Goal: Task Accomplishment & Management: Use online tool/utility

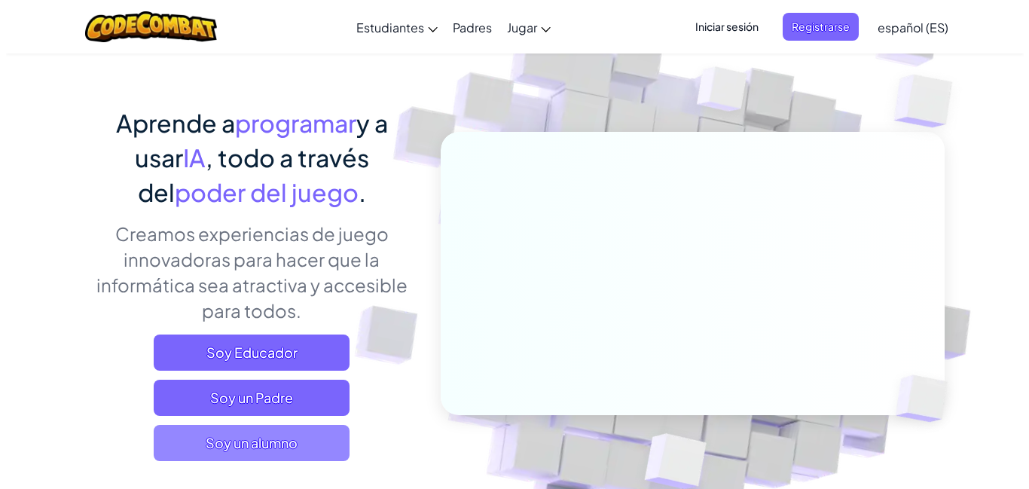
scroll to position [151, 0]
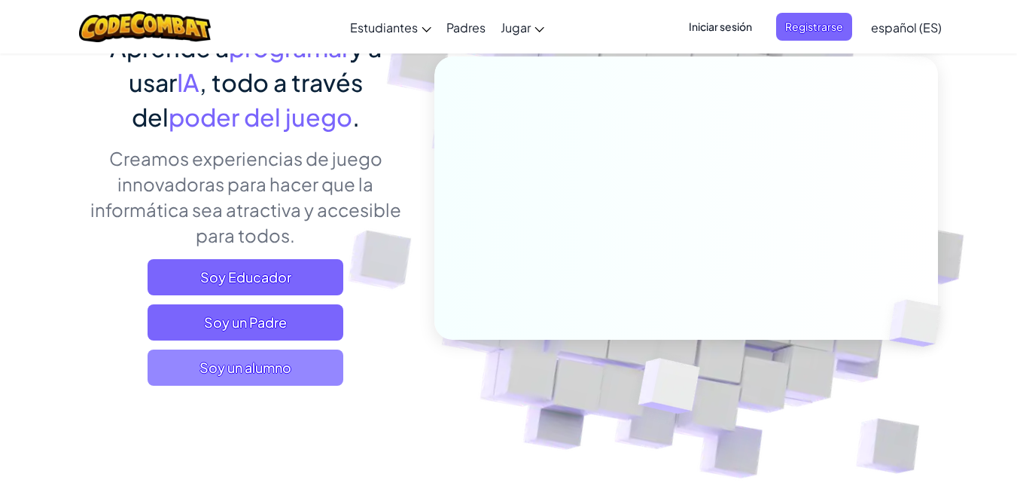
click at [285, 357] on span "Soy un alumno" at bounding box center [246, 367] width 196 height 36
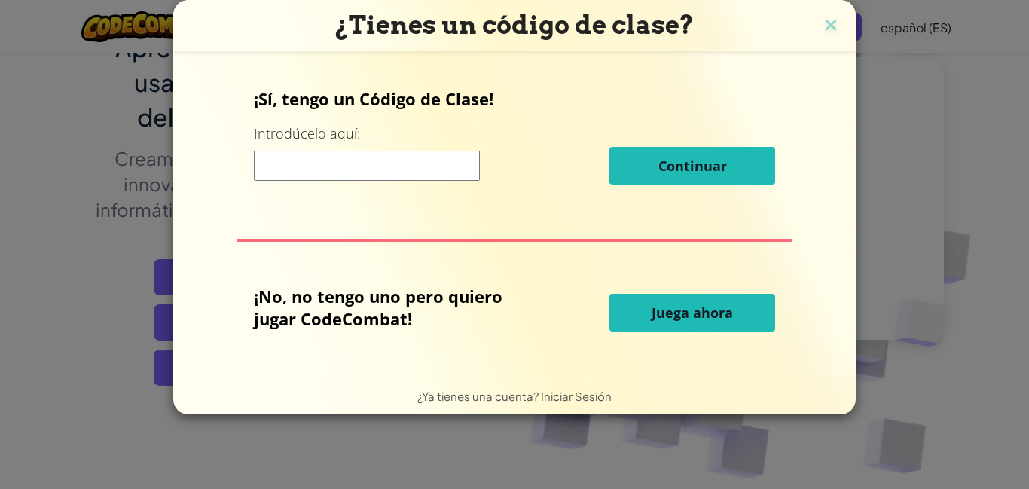
click at [393, 165] on input at bounding box center [367, 166] width 226 height 30
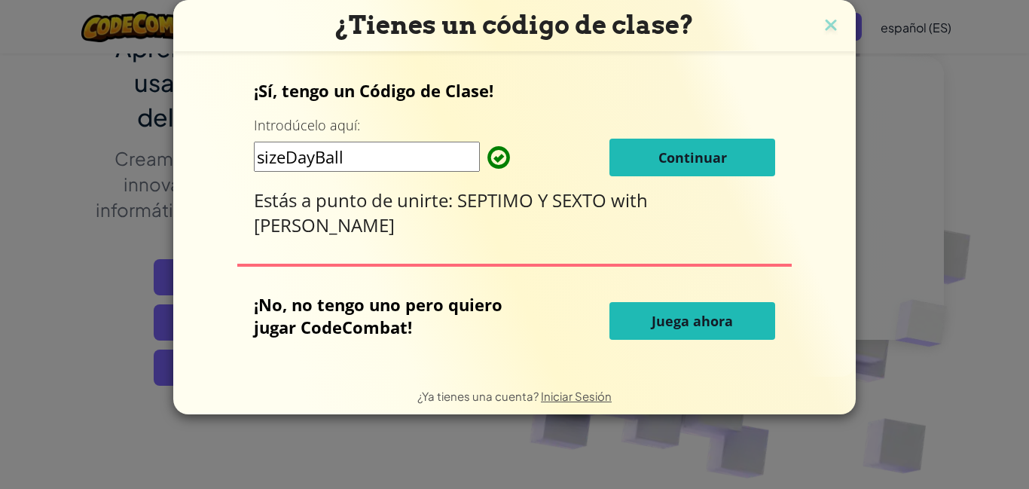
click at [254, 161] on input "sizeDayBall" at bounding box center [367, 157] width 226 height 30
type input "SizeDayBall"
click at [663, 154] on button "Continuar" at bounding box center [692, 158] width 166 height 38
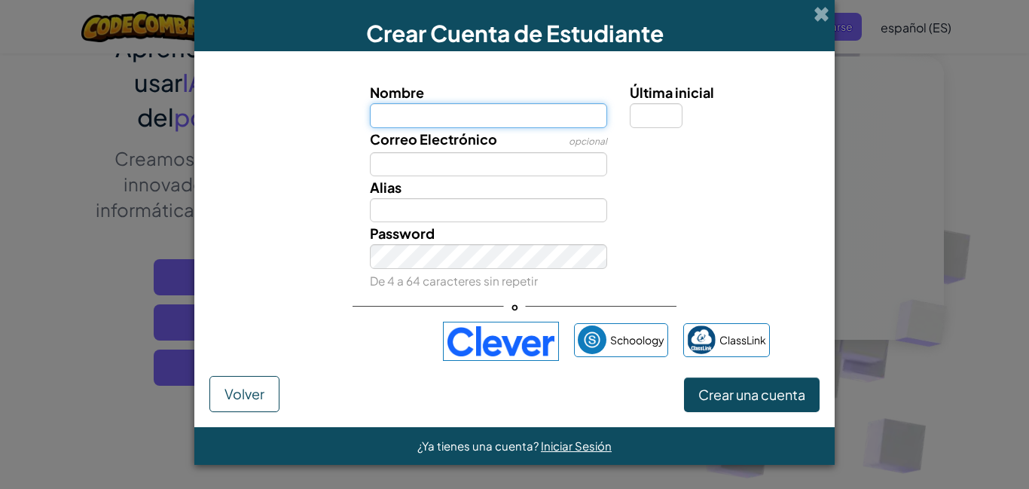
click at [535, 120] on input "Nombre" at bounding box center [489, 115] width 238 height 24
type input "Norma"
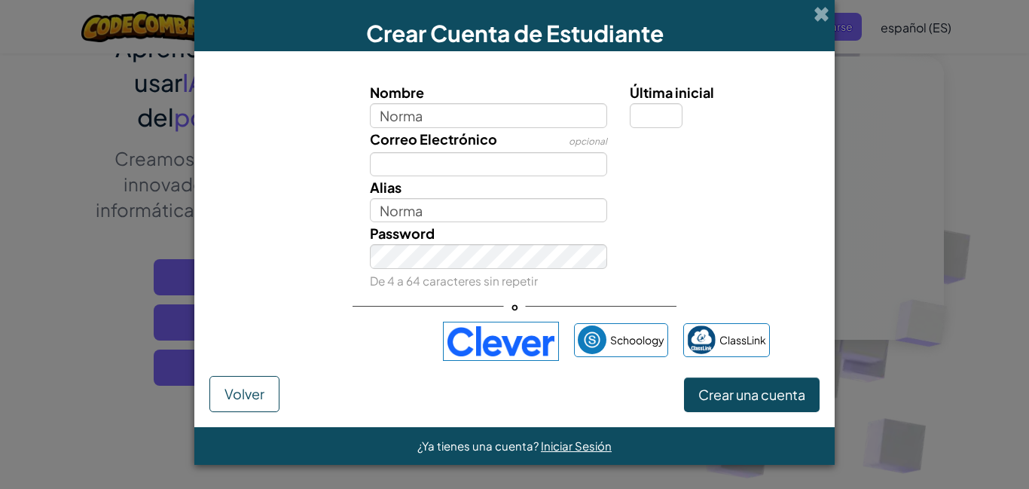
click at [541, 176] on div "[PERSON_NAME]" at bounding box center [488, 199] width 261 height 46
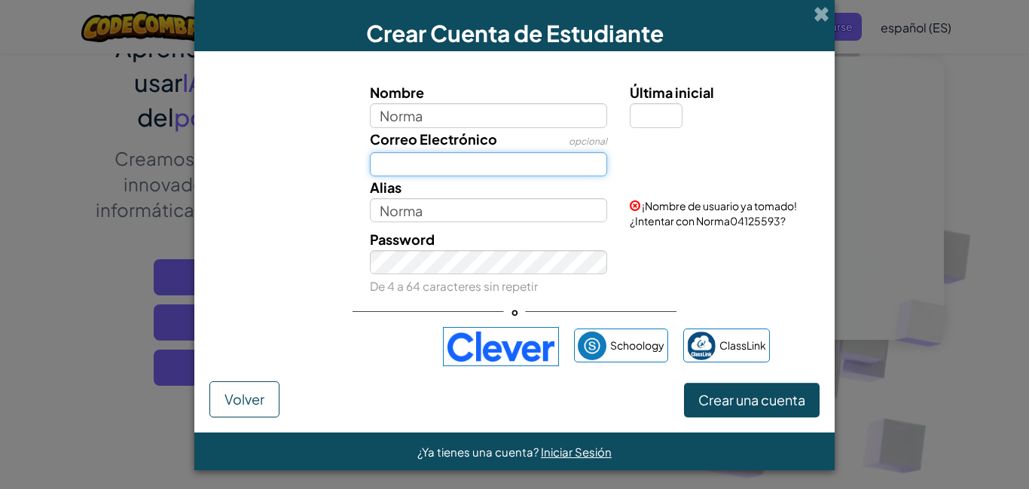
click at [542, 169] on input "Correo Electrónico" at bounding box center [489, 164] width 238 height 24
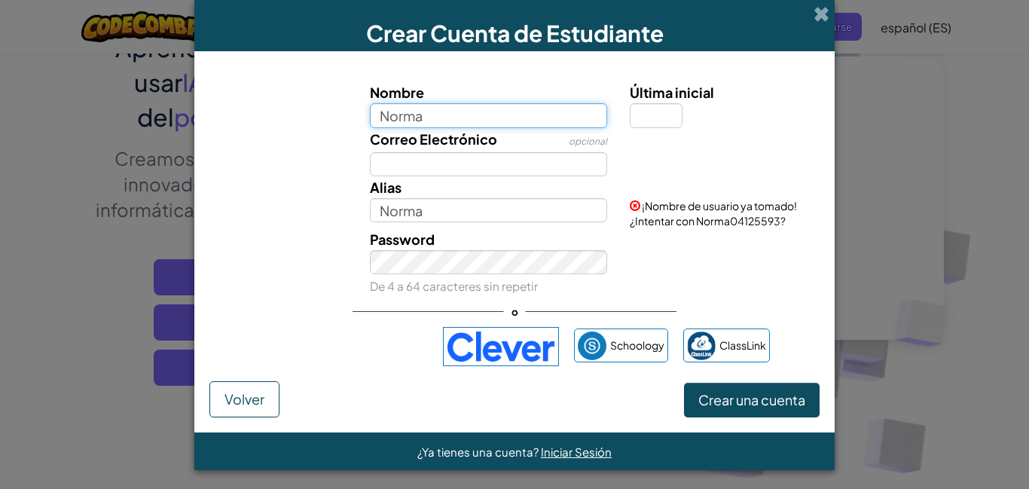
click at [494, 117] on input "Norma" at bounding box center [489, 115] width 238 height 24
click at [818, 20] on span at bounding box center [821, 14] width 16 height 16
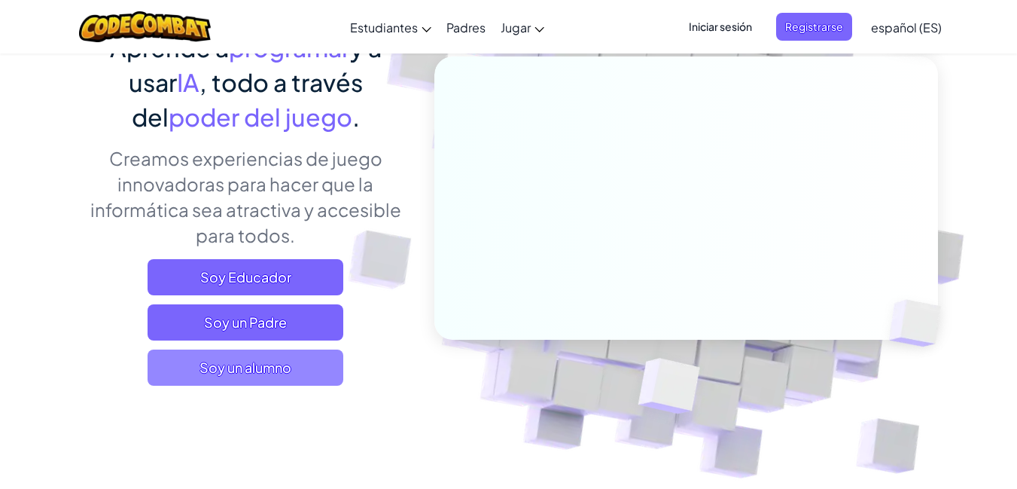
click at [230, 352] on span "Soy un alumno" at bounding box center [246, 367] width 196 height 36
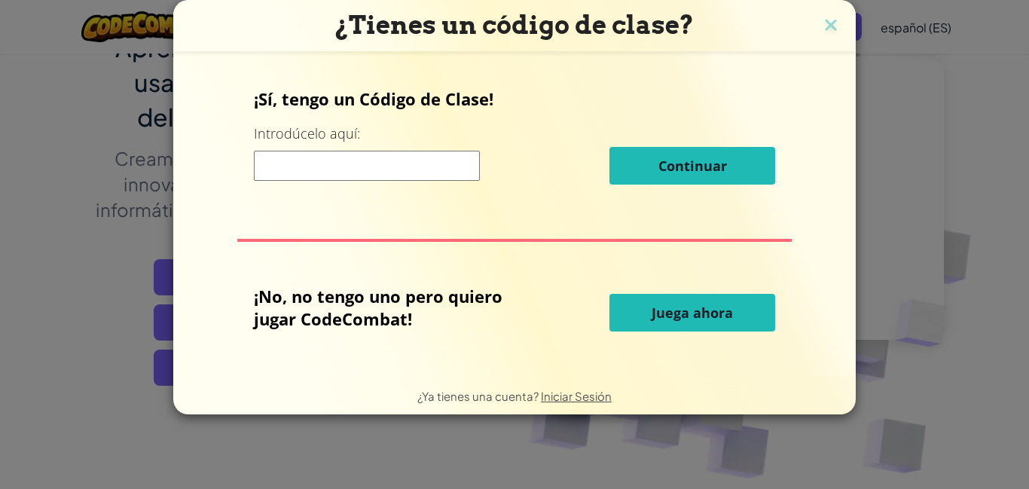
click at [666, 313] on span "Juega ahora" at bounding box center [691, 312] width 81 height 18
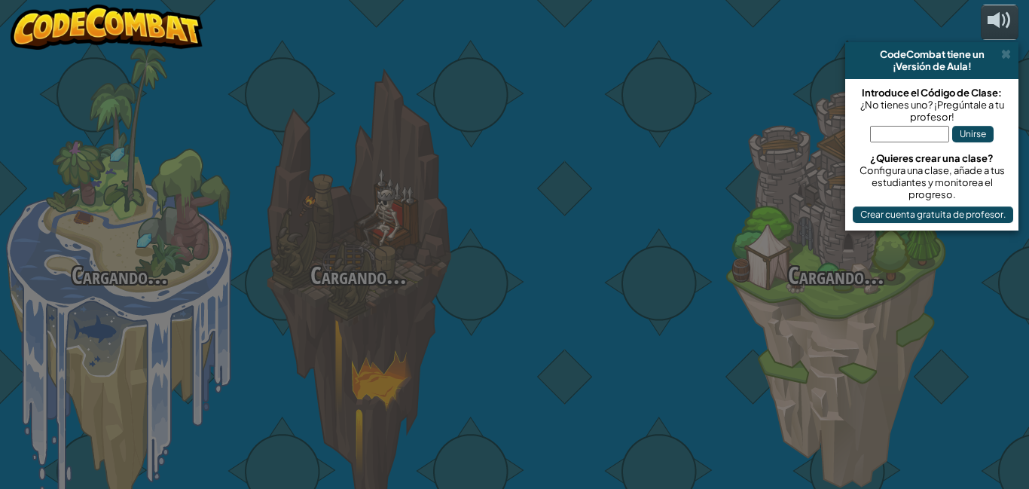
select select "es-ES"
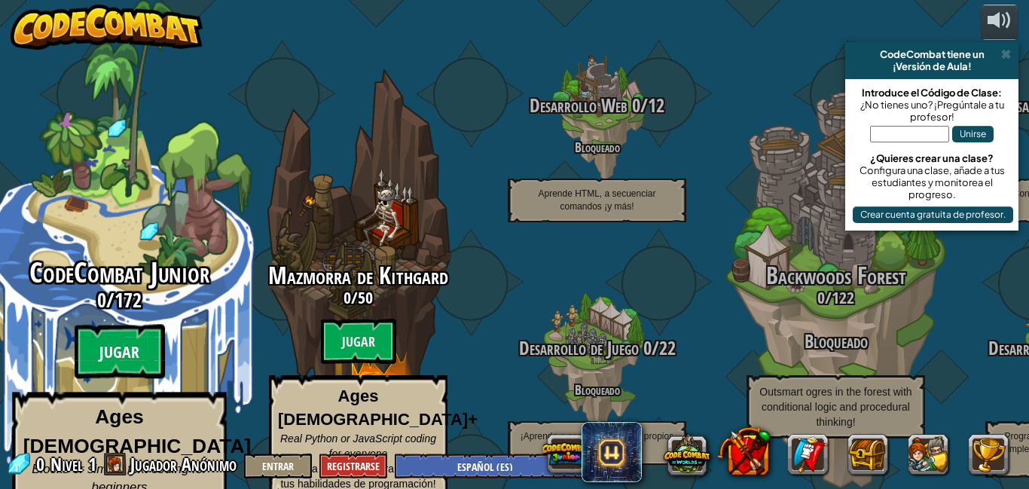
click at [116, 325] on btn "Jugar" at bounding box center [120, 352] width 90 height 54
select select "es-ES"
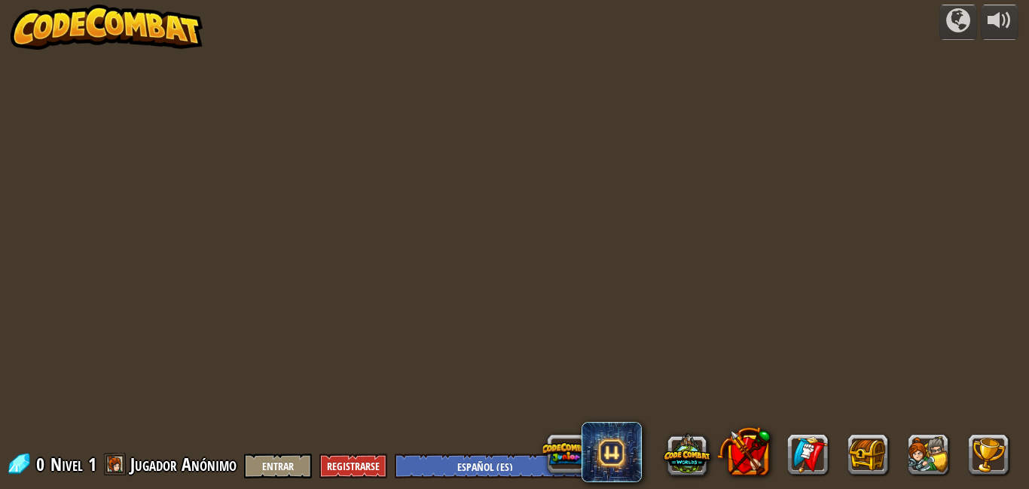
select select "es-ES"
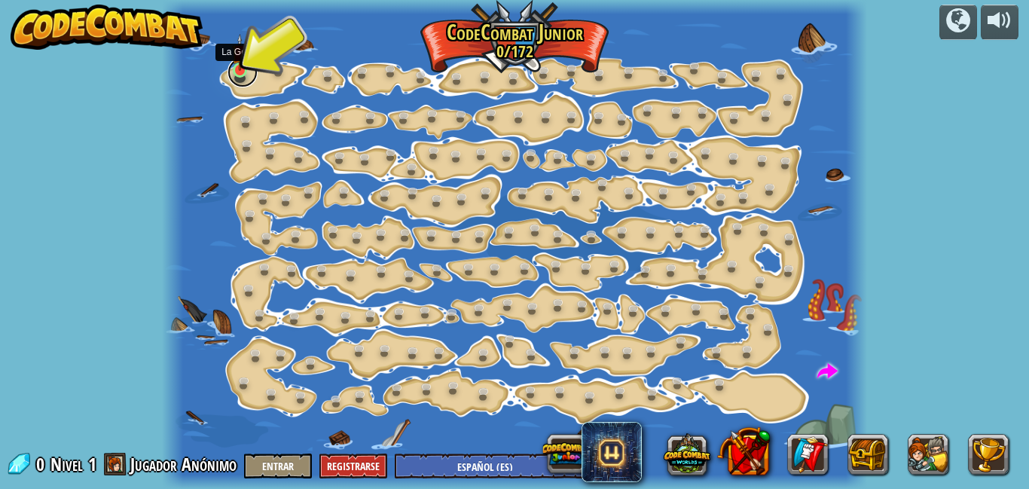
click at [244, 75] on link at bounding box center [242, 72] width 30 height 30
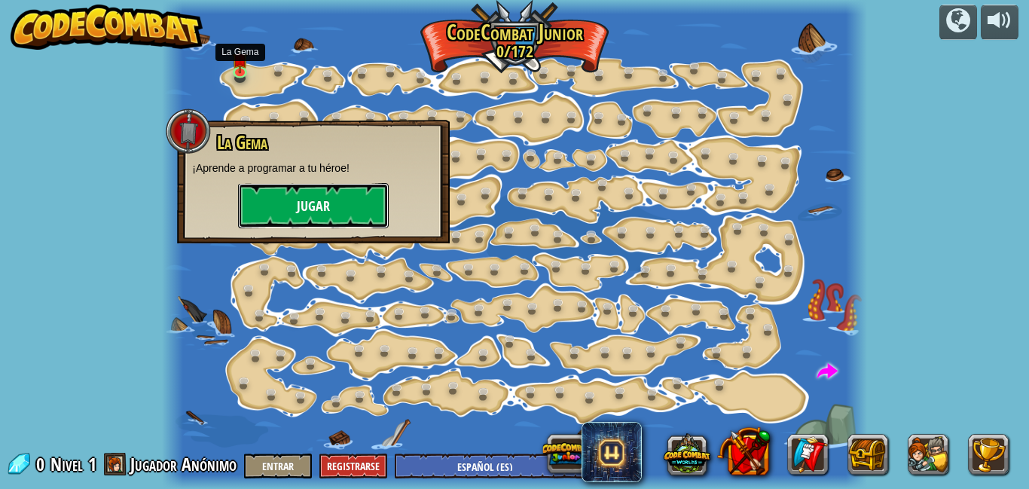
click at [288, 192] on button "Jugar" at bounding box center [313, 205] width 151 height 45
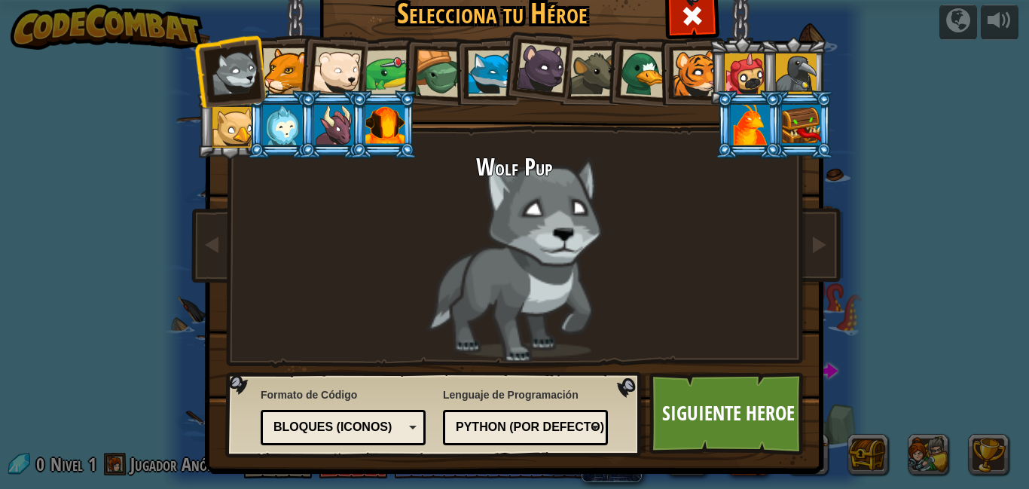
click at [328, 69] on div at bounding box center [337, 72] width 50 height 50
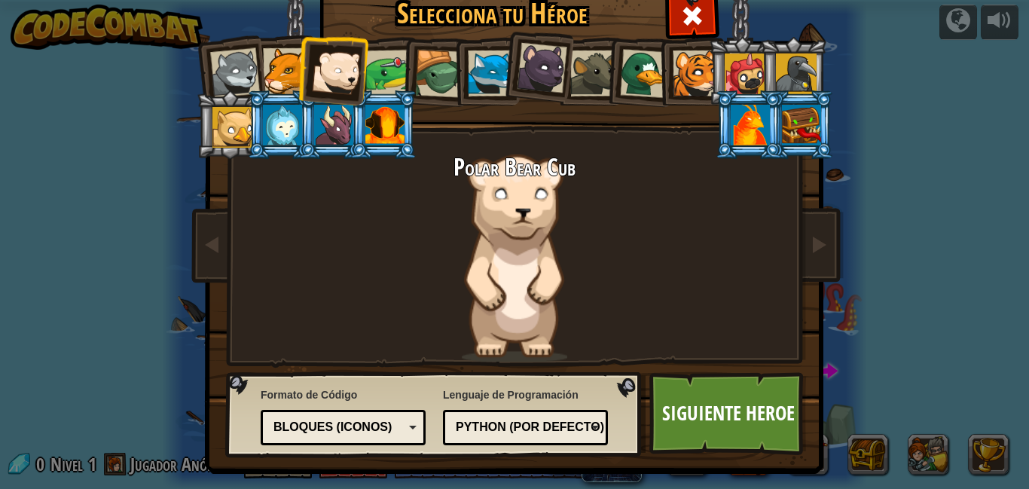
click at [263, 53] on div at bounding box center [286, 71] width 46 height 46
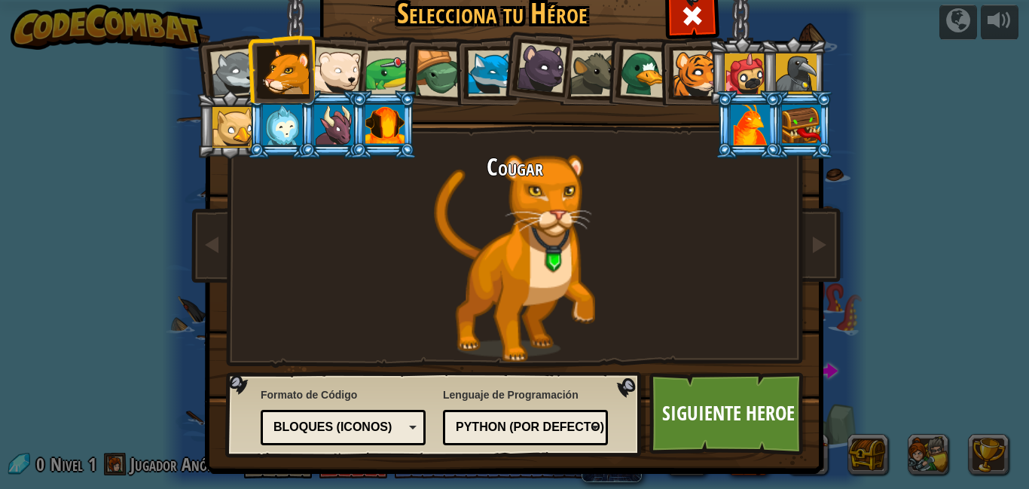
click at [325, 136] on div at bounding box center [333, 125] width 39 height 41
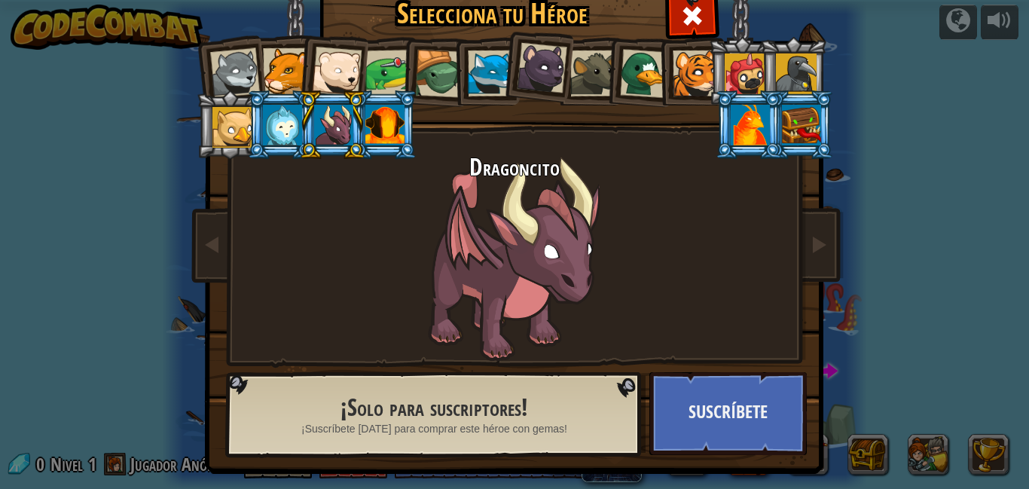
click at [273, 138] on div at bounding box center [282, 125] width 39 height 41
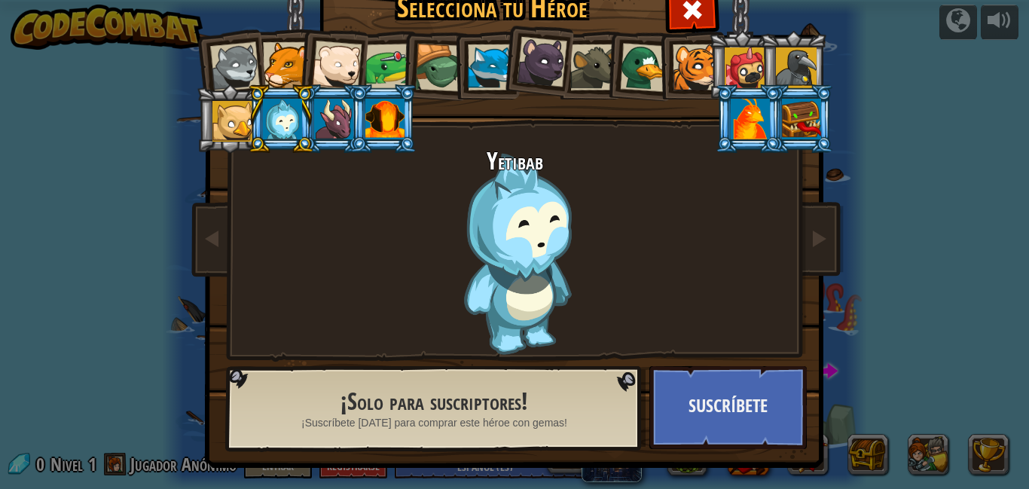
scroll to position [8, 0]
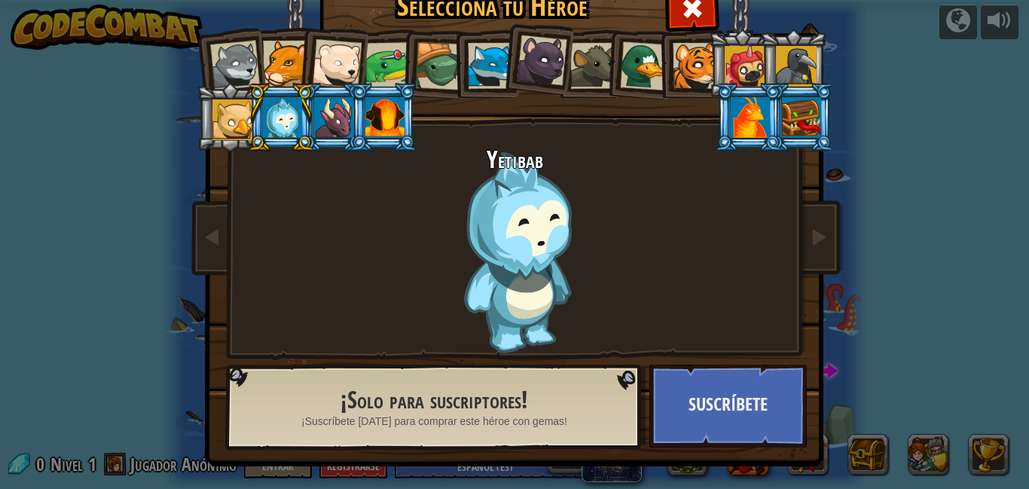
click at [376, 397] on h2 "¡Solo para suscriptores!" at bounding box center [434, 400] width 347 height 26
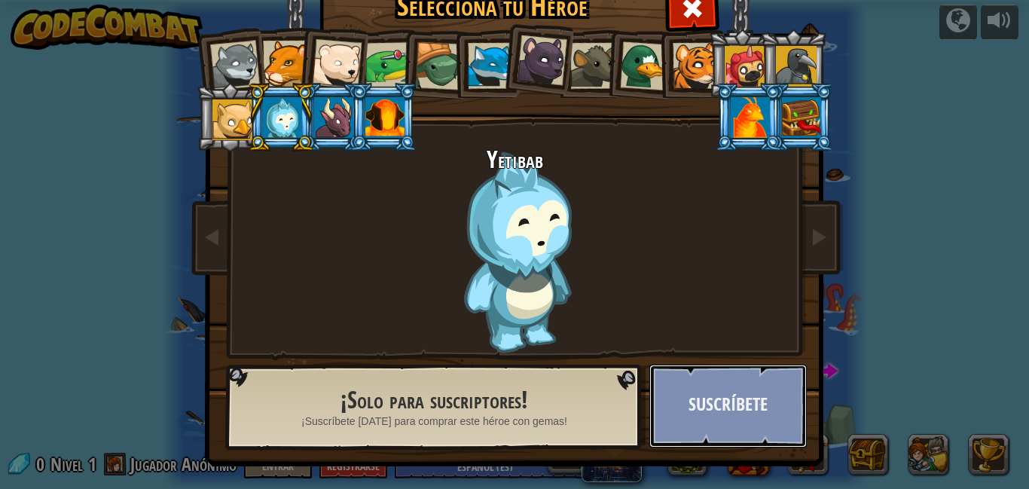
click at [748, 410] on button "Suscríbete" at bounding box center [727, 405] width 157 height 83
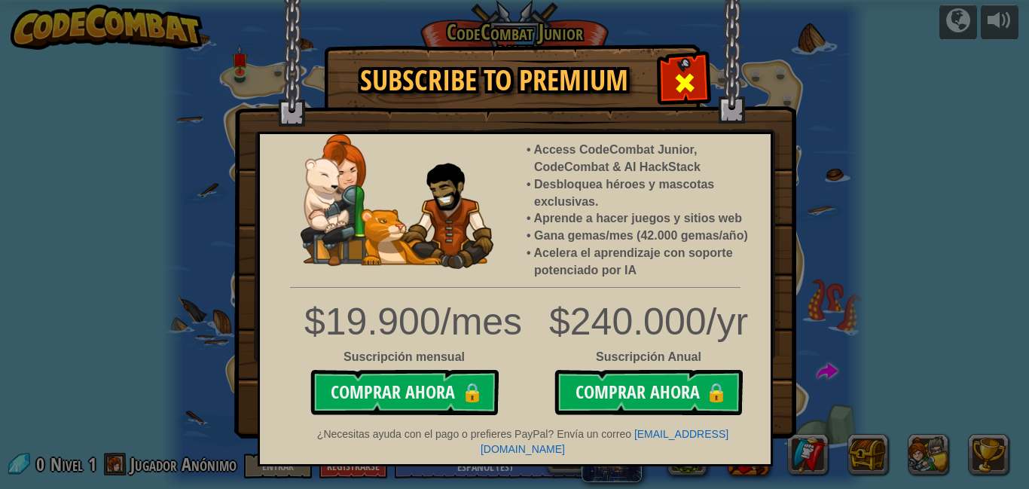
click at [690, 73] on span at bounding box center [684, 83] width 24 height 24
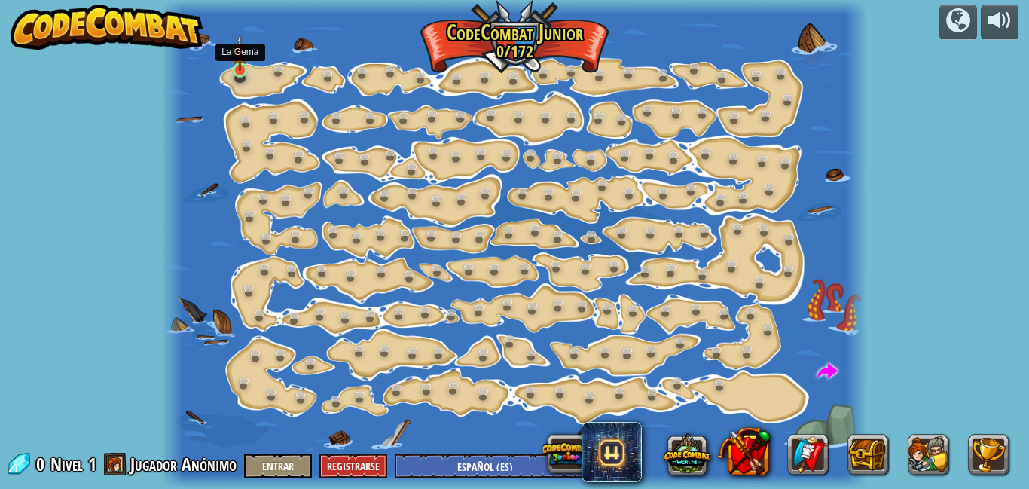
click at [239, 68] on img at bounding box center [240, 53] width 17 height 38
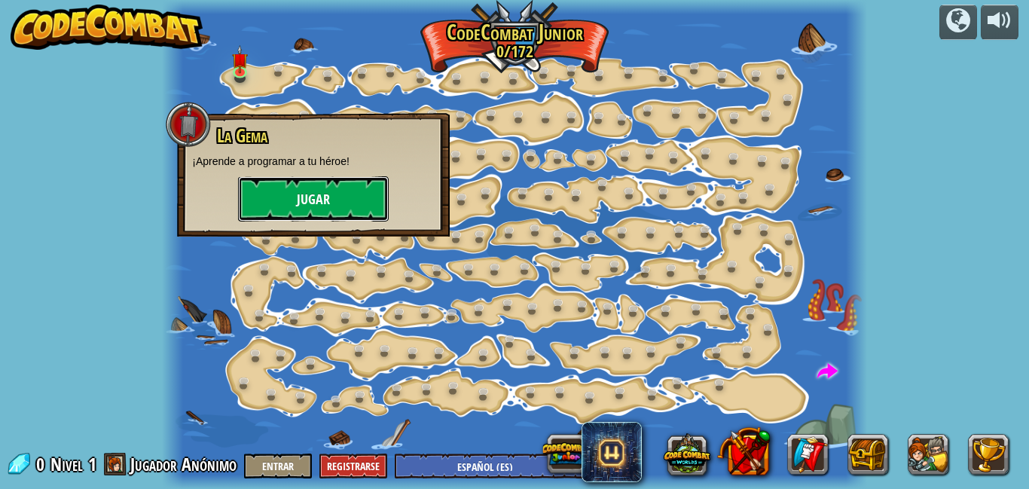
click at [311, 202] on button "Jugar" at bounding box center [313, 198] width 151 height 45
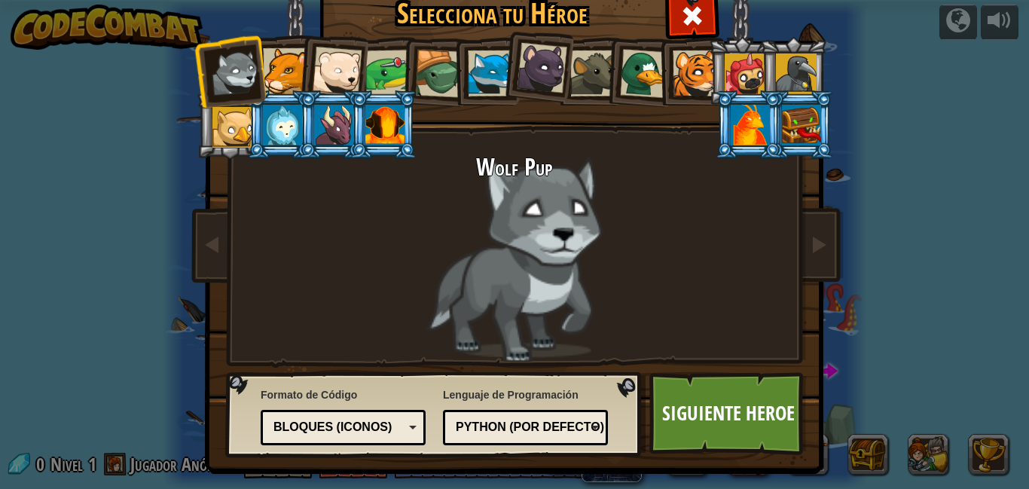
click at [274, 123] on div at bounding box center [282, 125] width 39 height 41
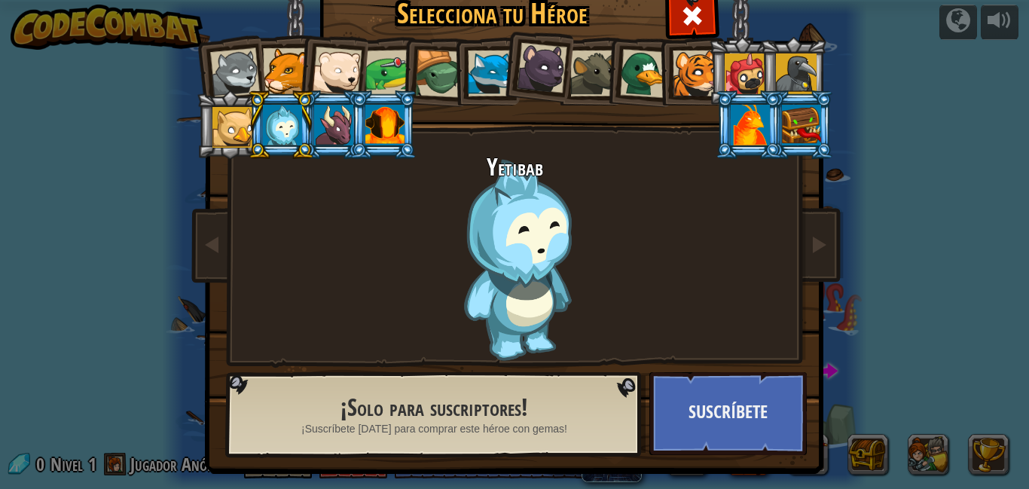
click at [228, 62] on div at bounding box center [235, 73] width 50 height 50
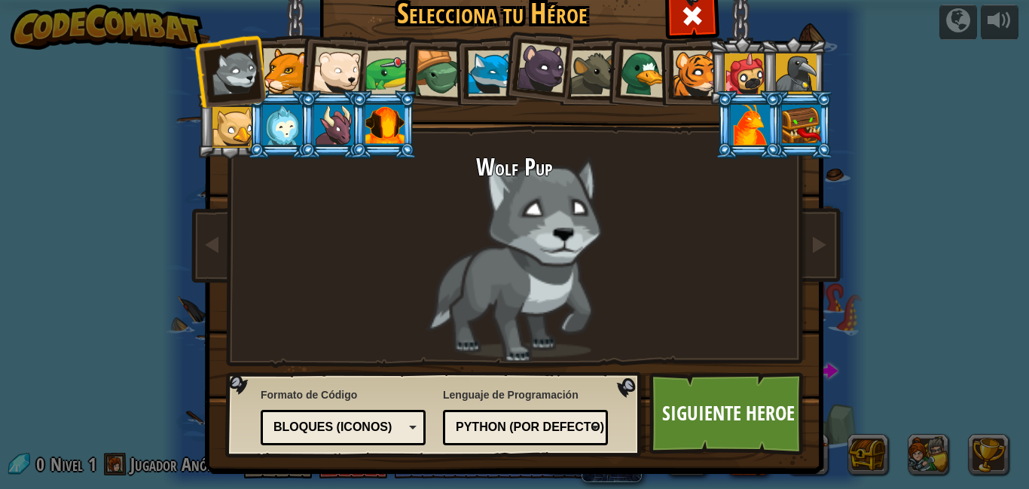
click at [272, 83] on div at bounding box center [286, 71] width 46 height 46
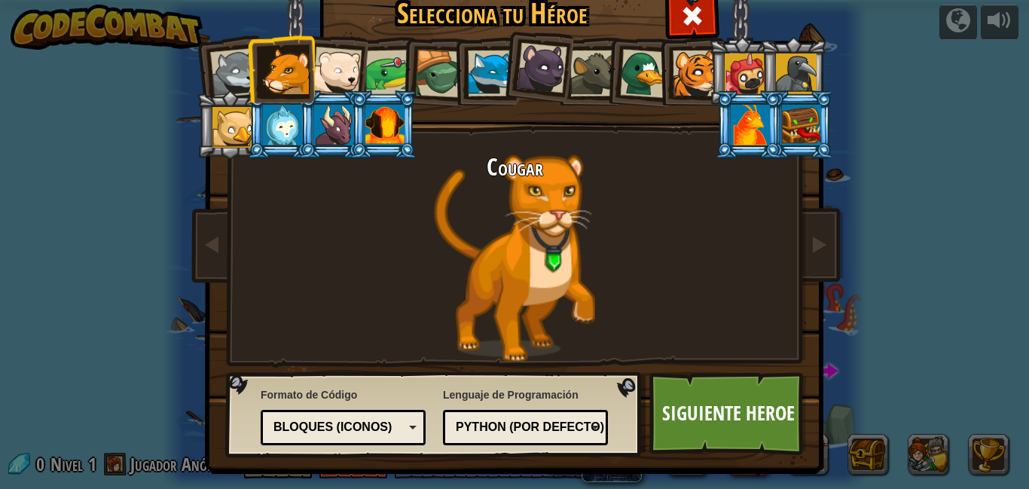
click at [230, 105] on li at bounding box center [230, 124] width 68 height 69
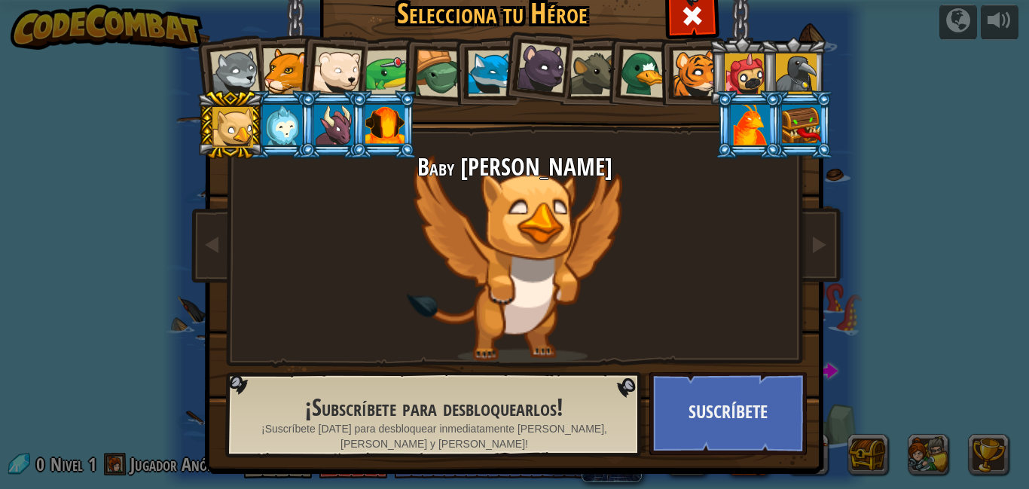
click at [381, 72] on div at bounding box center [388, 73] width 47 height 47
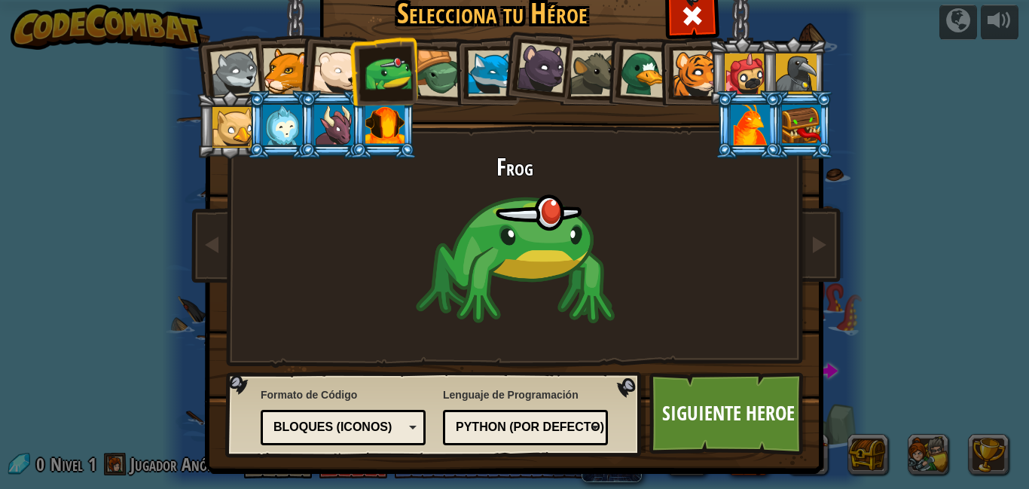
click at [328, 63] on div at bounding box center [337, 72] width 50 height 50
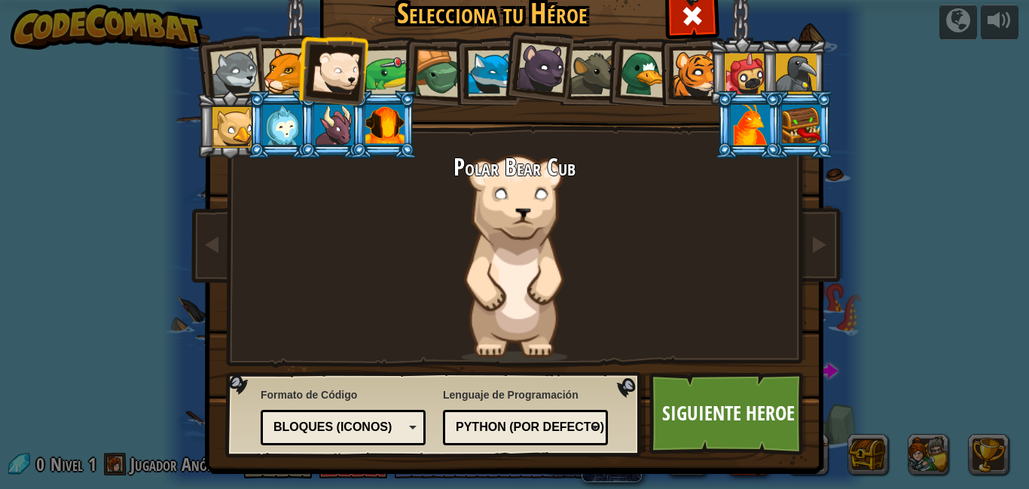
click at [473, 80] on div at bounding box center [491, 73] width 46 height 46
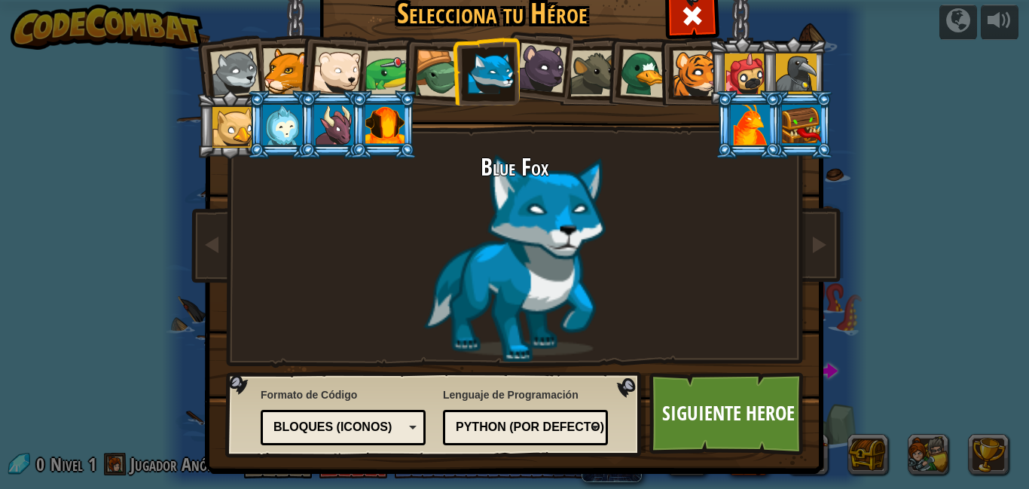
click at [416, 79] on div at bounding box center [439, 74] width 48 height 48
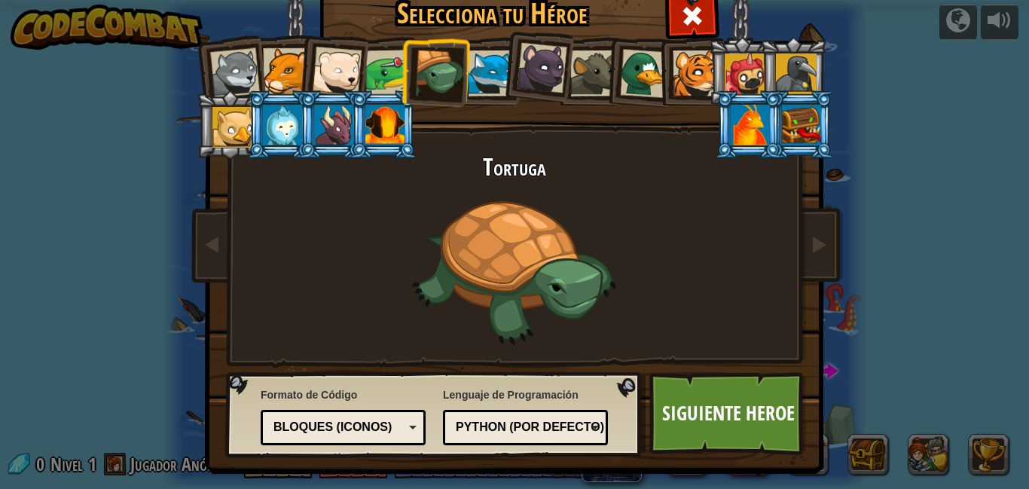
click at [549, 84] on div at bounding box center [542, 68] width 50 height 50
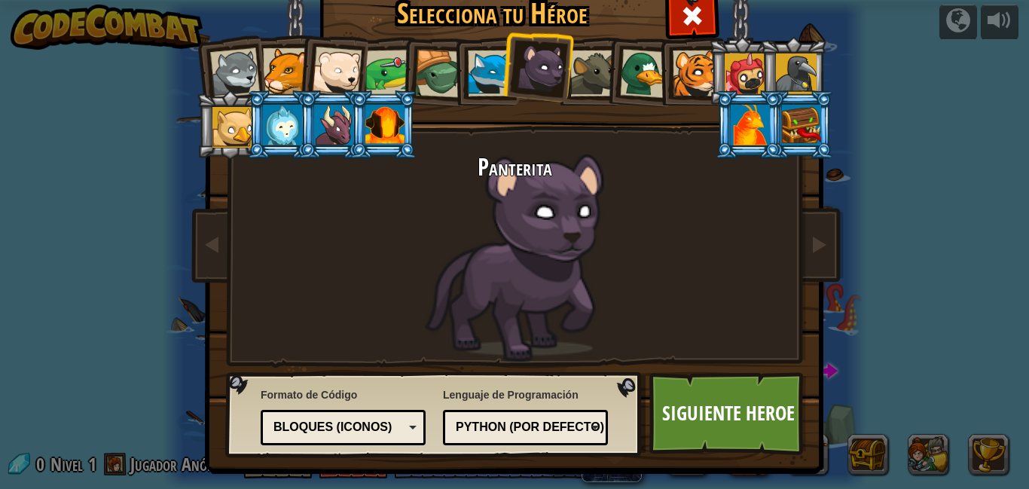
click at [581, 79] on div at bounding box center [593, 73] width 46 height 46
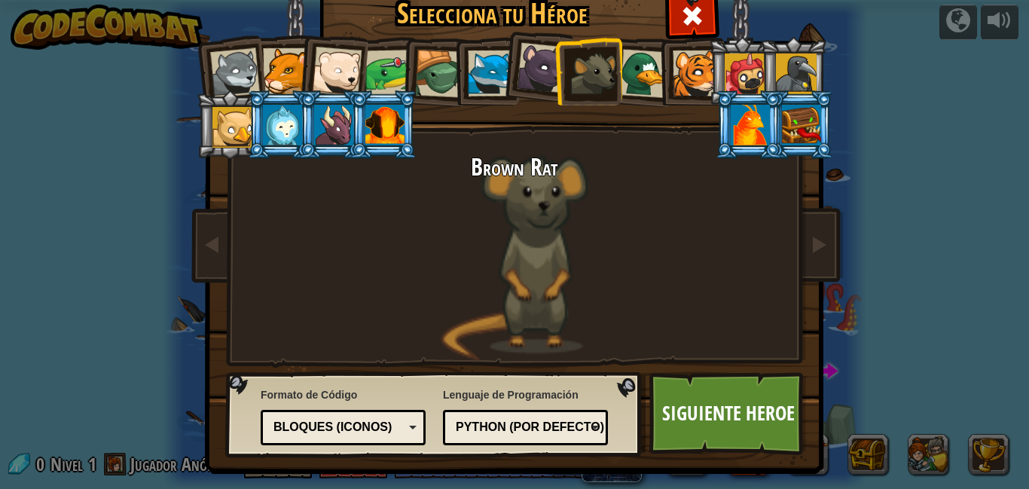
click at [620, 73] on div at bounding box center [644, 73] width 49 height 49
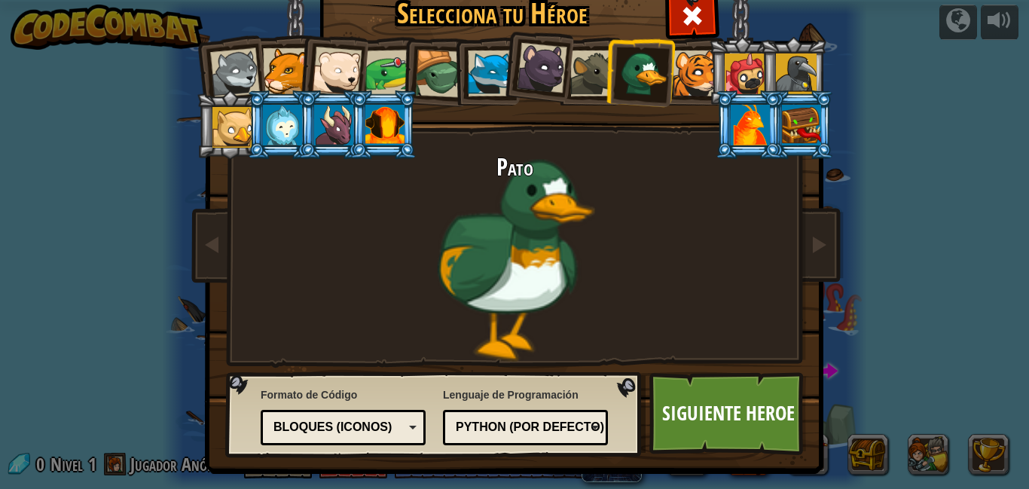
click at [645, 76] on div at bounding box center [644, 73] width 49 height 49
click at [739, 130] on div at bounding box center [749, 125] width 39 height 41
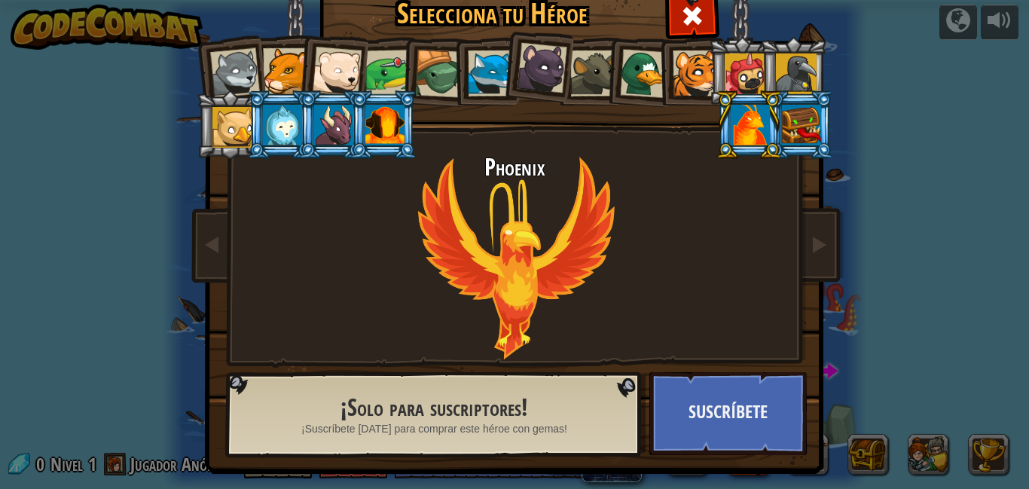
click at [680, 90] on div at bounding box center [695, 73] width 46 height 46
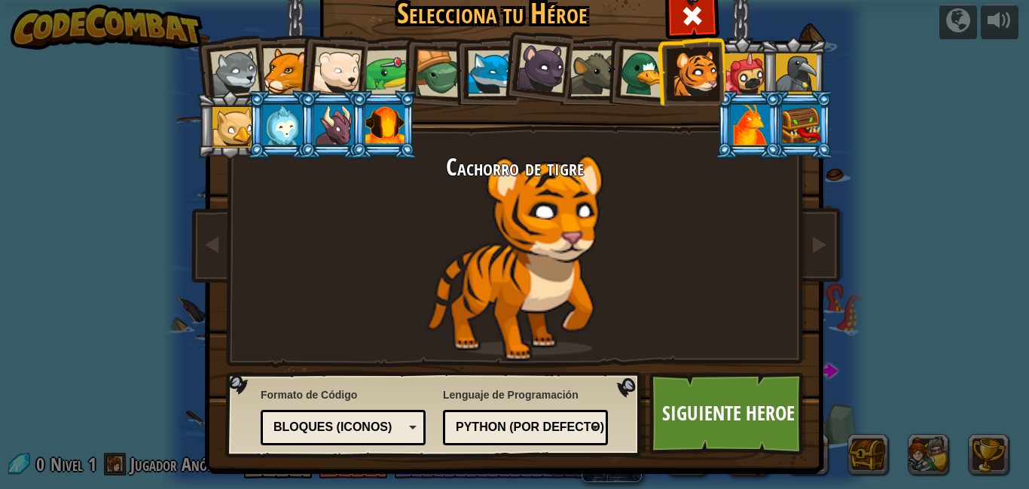
click at [635, 85] on div at bounding box center [644, 73] width 49 height 49
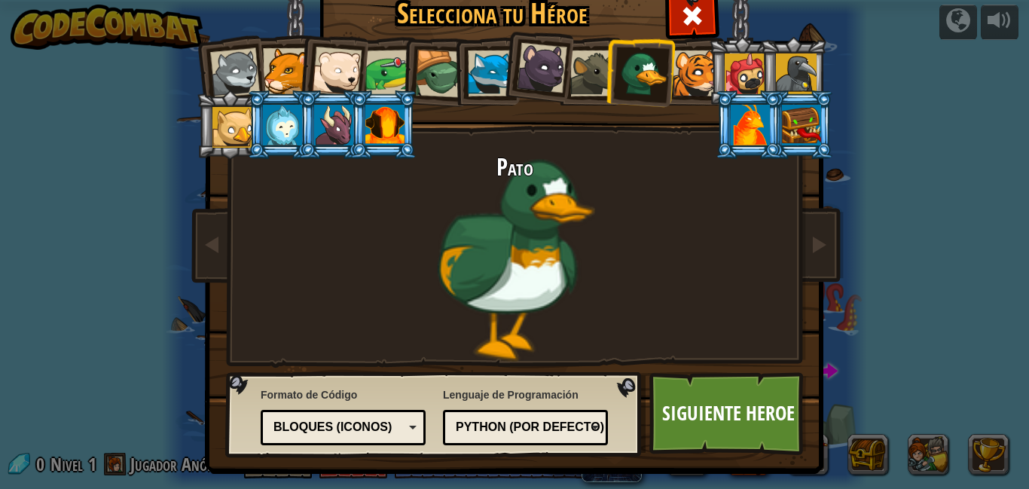
click at [599, 69] on div at bounding box center [593, 73] width 46 height 46
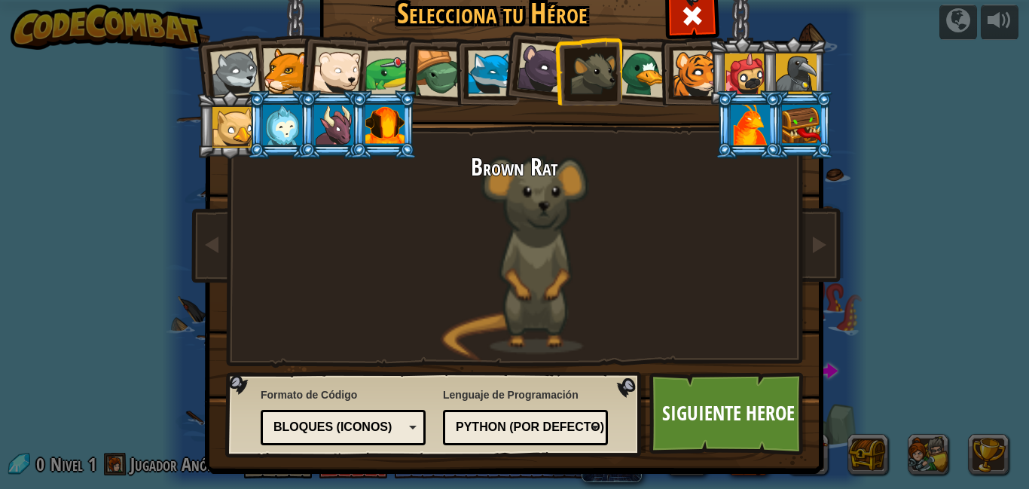
click at [541, 64] on div at bounding box center [542, 68] width 50 height 50
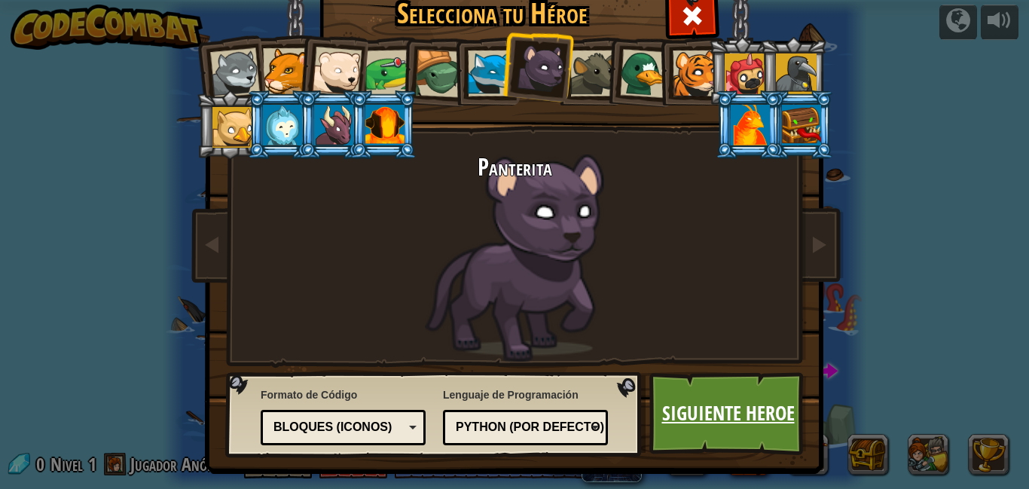
click at [684, 403] on link "Siguiente Heroe" at bounding box center [727, 413] width 157 height 83
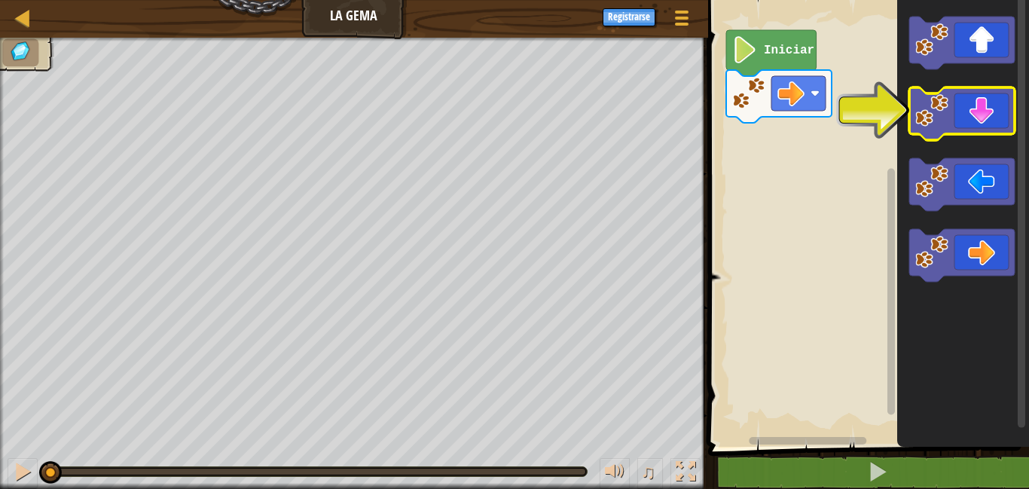
click at [982, 109] on icon "Espacio de trabajo de Blockly" at bounding box center [961, 113] width 105 height 53
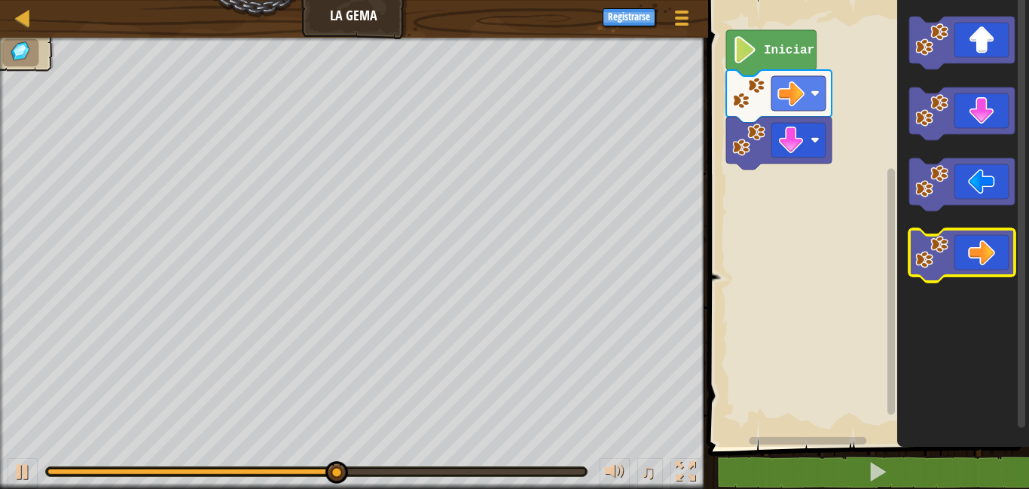
click at [981, 251] on icon "Espacio de trabajo de Blockly" at bounding box center [961, 255] width 105 height 53
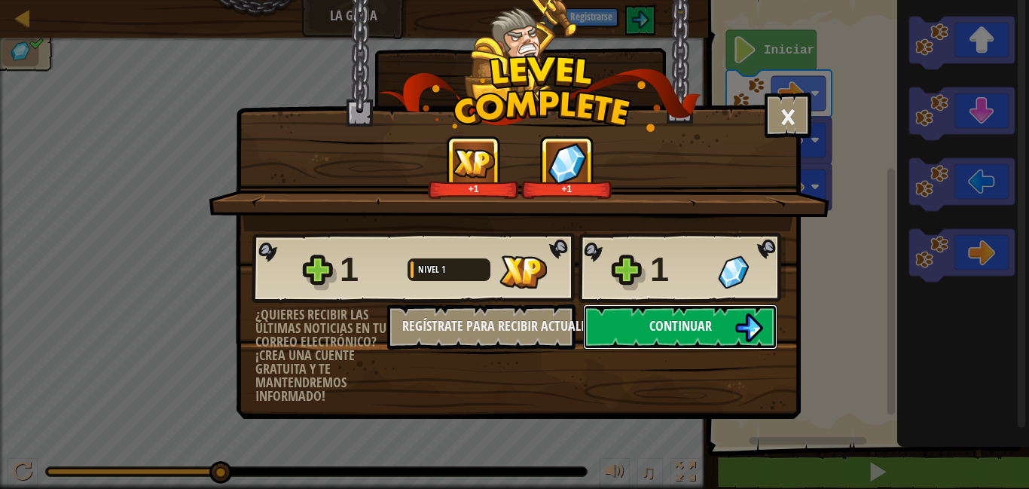
click at [645, 322] on button "Continuar" at bounding box center [680, 326] width 194 height 45
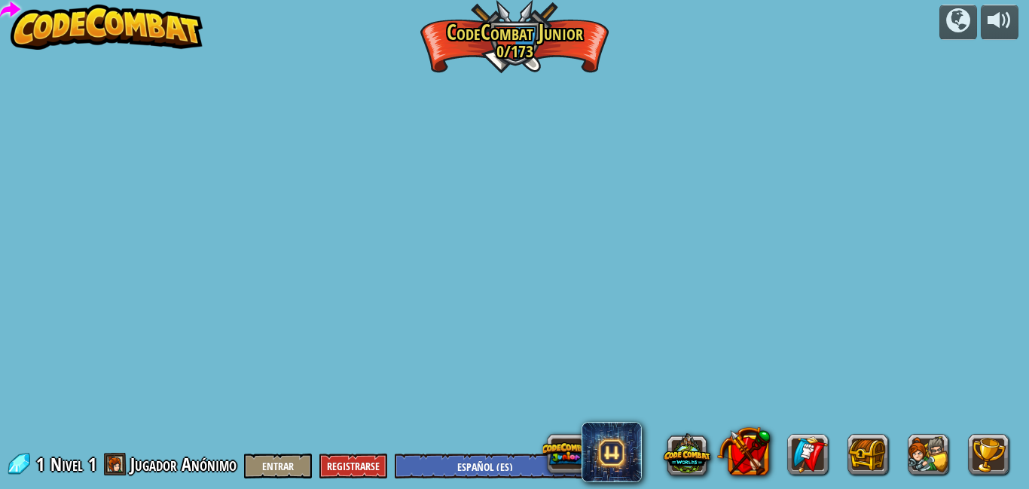
select select "es-ES"
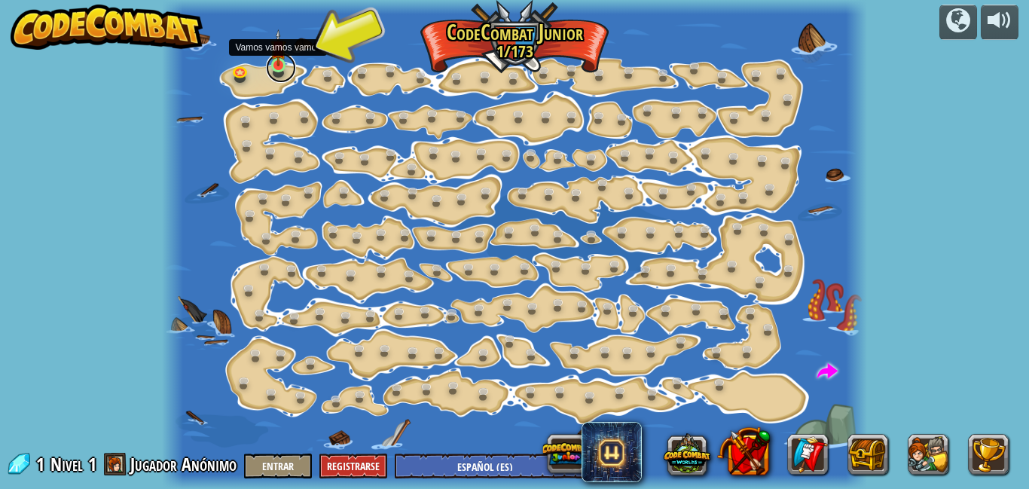
click at [280, 71] on link at bounding box center [281, 68] width 30 height 30
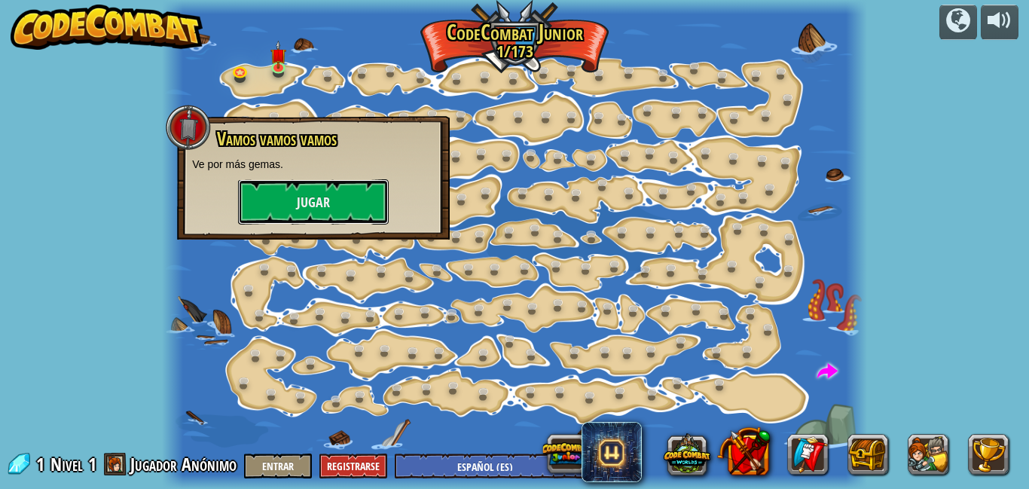
click at [325, 201] on button "Jugar" at bounding box center [313, 201] width 151 height 45
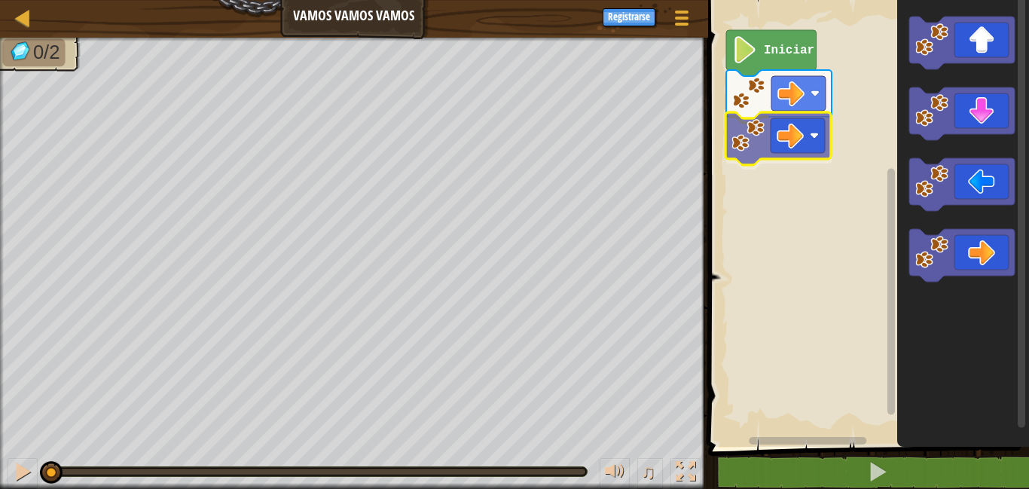
click at [770, 143] on div "Iniciar" at bounding box center [865, 219] width 325 height 454
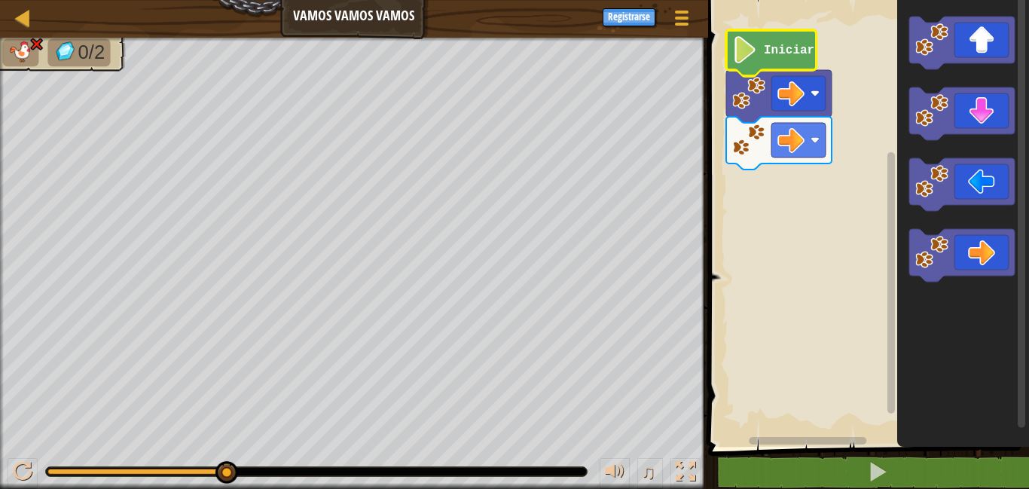
click at [755, 62] on image "Espacio de trabajo de Blockly" at bounding box center [745, 49] width 26 height 27
click at [747, 53] on image "Espacio de trabajo de Blockly" at bounding box center [745, 49] width 26 height 27
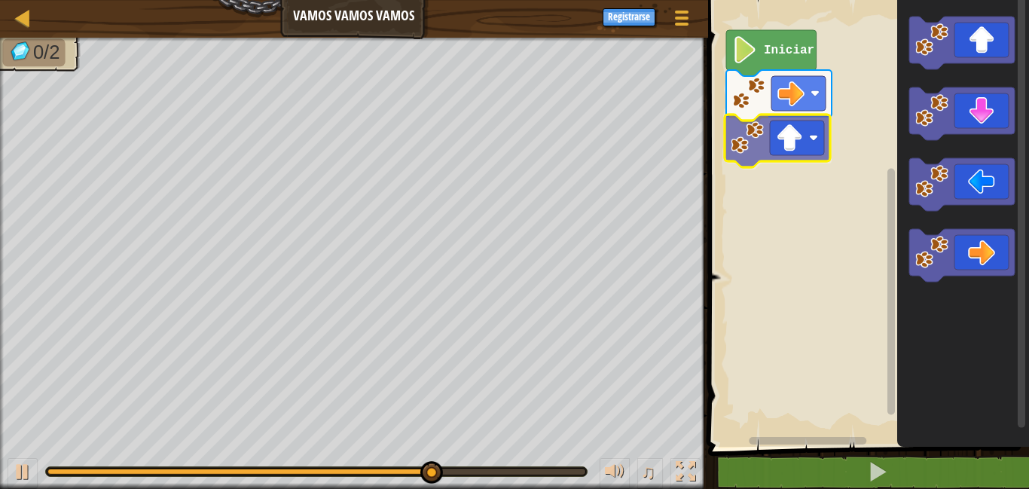
click at [793, 151] on div "Iniciar" at bounding box center [865, 219] width 325 height 454
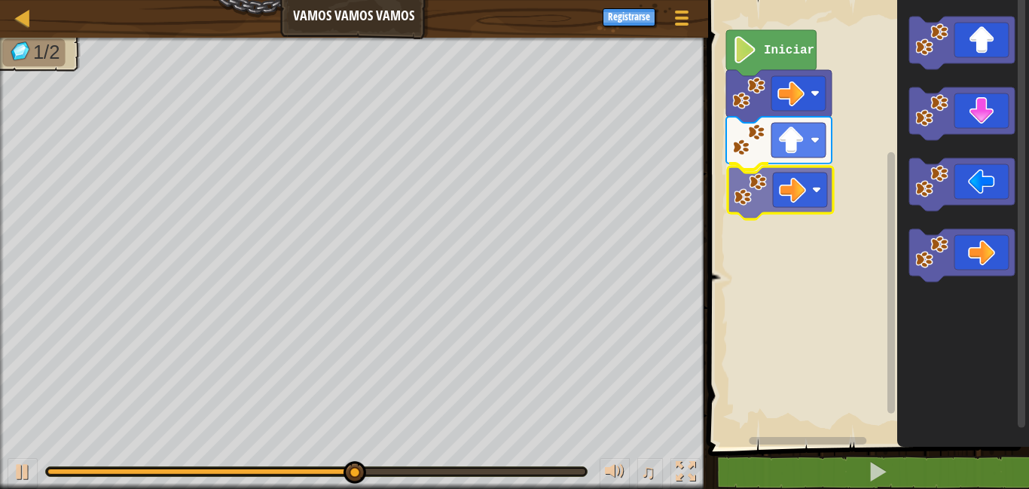
click at [760, 194] on div "Iniciar" at bounding box center [865, 219] width 325 height 454
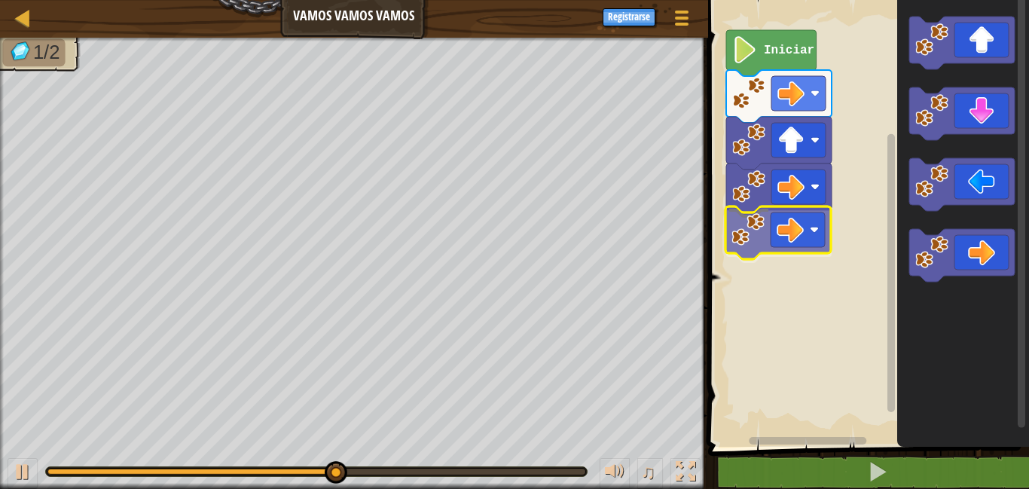
click at [773, 234] on div "Iniciar" at bounding box center [865, 219] width 325 height 454
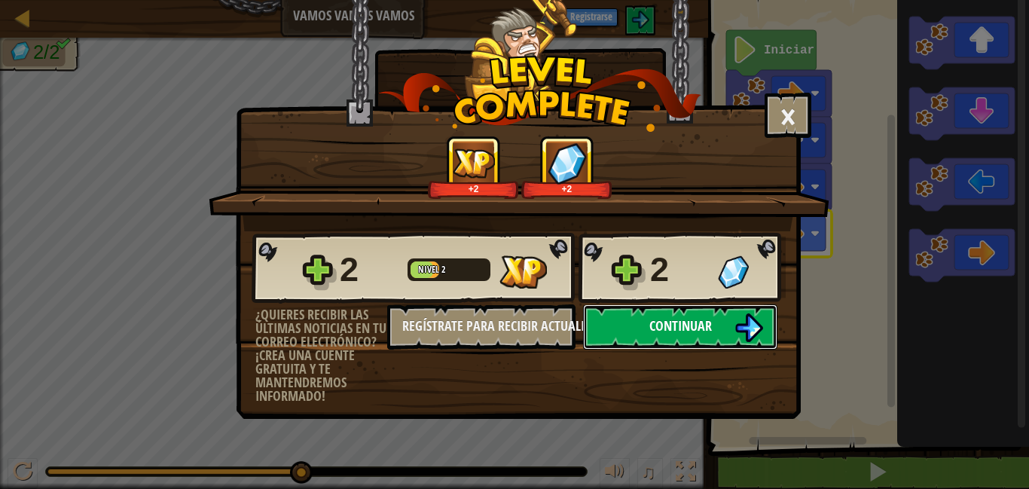
click at [650, 316] on span "Continuar" at bounding box center [680, 325] width 62 height 19
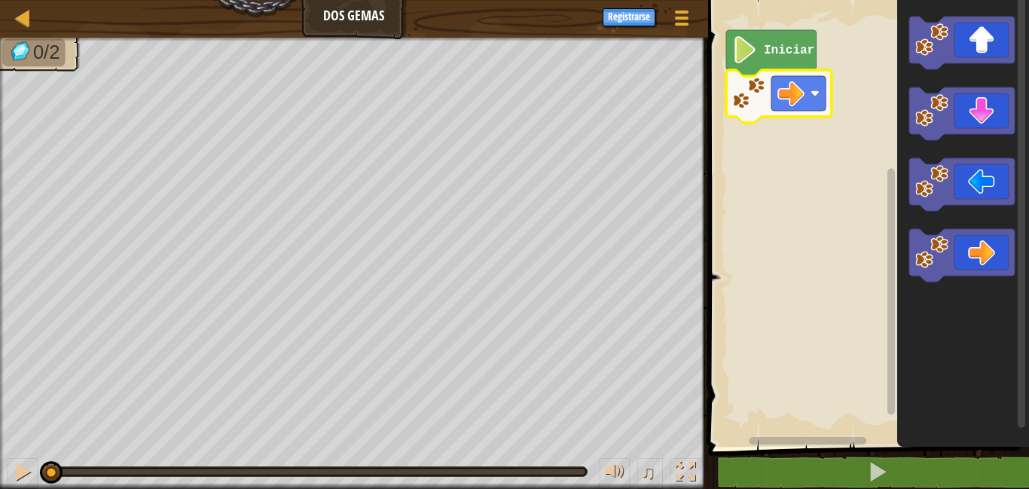
click at [744, 97] on image "Espacio de trabajo de Blockly" at bounding box center [748, 93] width 33 height 33
click at [748, 54] on image "Espacio de trabajo de Blockly" at bounding box center [745, 49] width 26 height 27
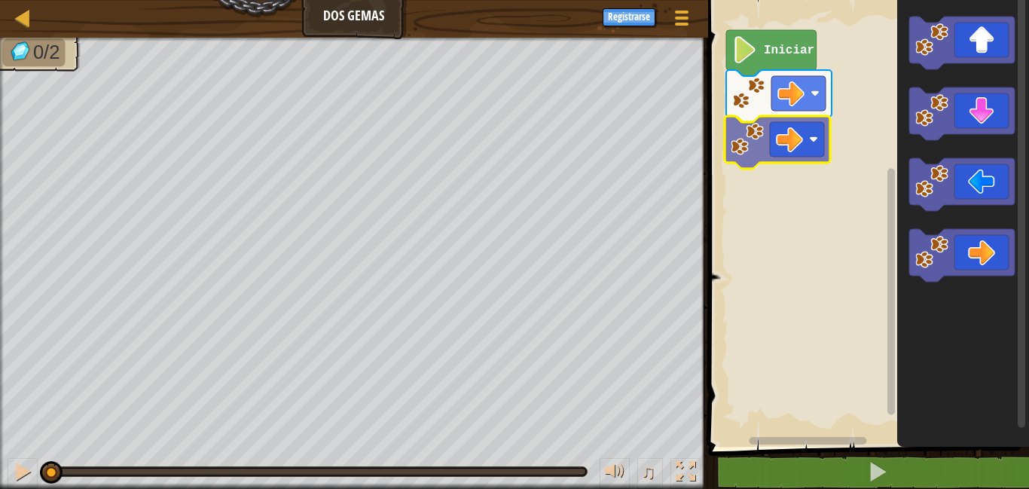
click at [776, 141] on div "Iniciar" at bounding box center [865, 219] width 325 height 454
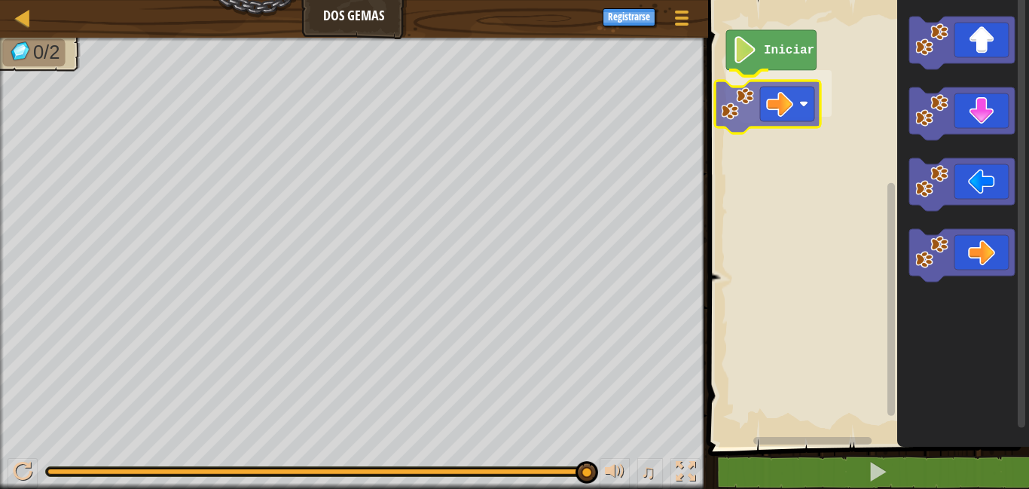
click at [734, 102] on div "Iniciar" at bounding box center [865, 219] width 325 height 454
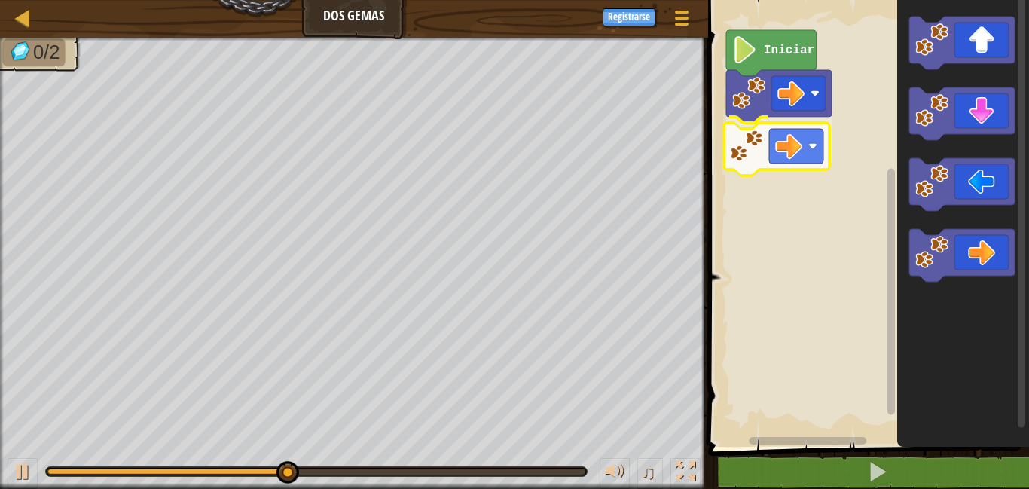
click at [752, 132] on div "Iniciar" at bounding box center [865, 219] width 325 height 454
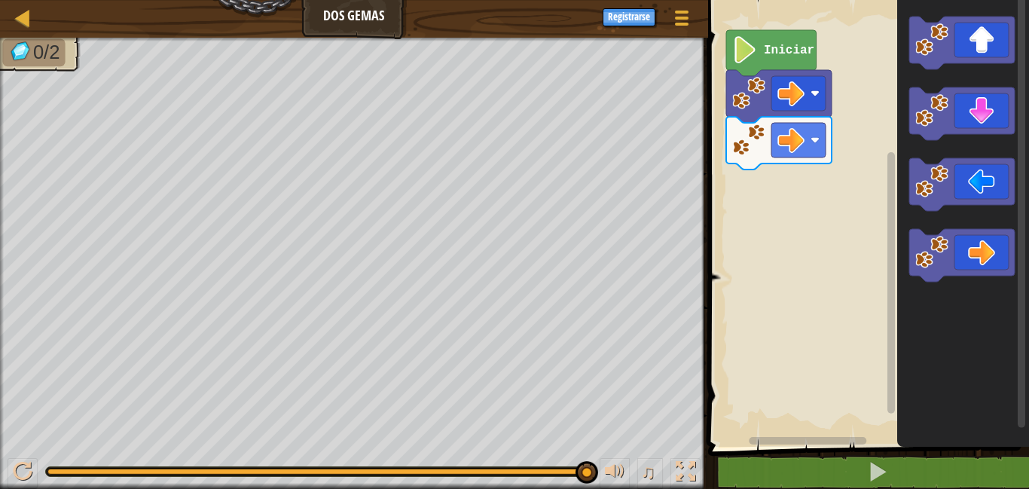
click at [835, 236] on div "Iniciar" at bounding box center [865, 219] width 325 height 454
click at [776, 178] on div "Iniciar" at bounding box center [865, 219] width 325 height 454
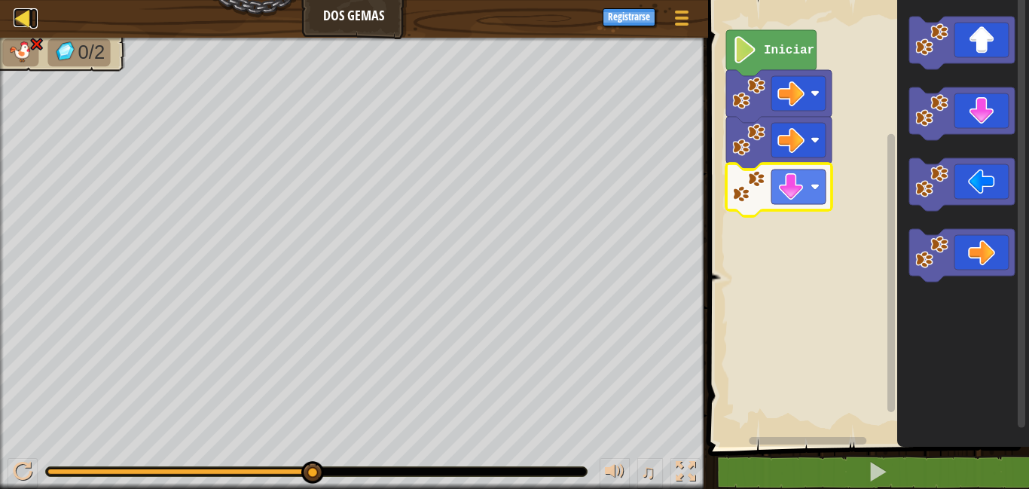
click at [22, 14] on div at bounding box center [23, 17] width 19 height 19
select select "es-ES"
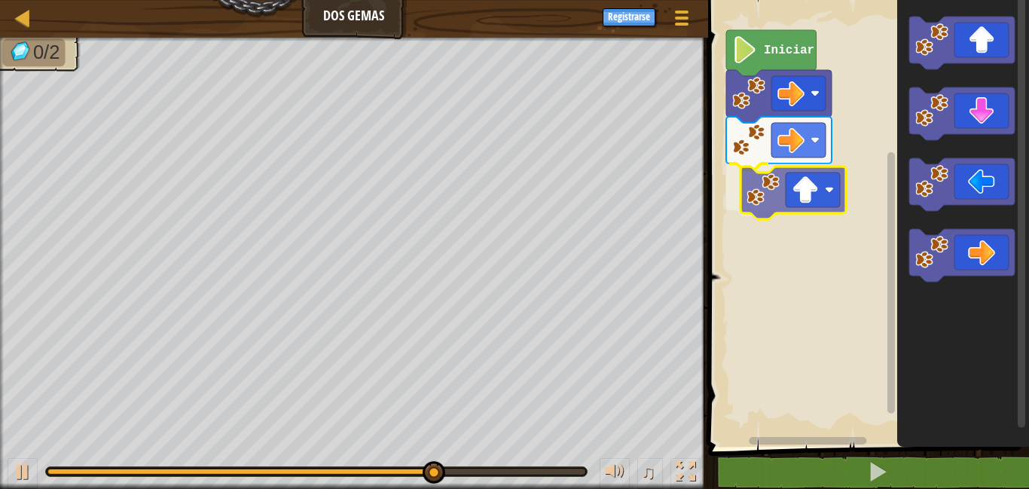
click at [782, 202] on div "Iniciar" at bounding box center [865, 219] width 325 height 454
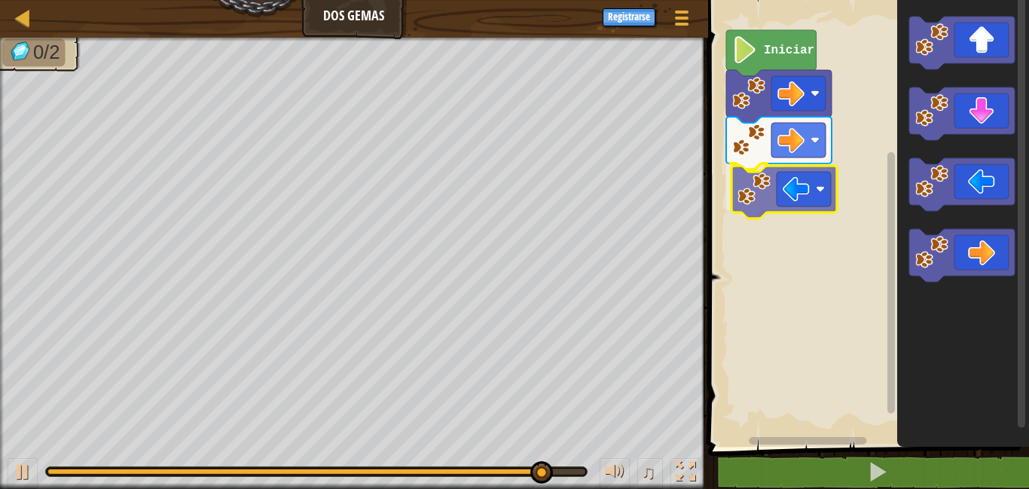
click at [757, 194] on div "Iniciar" at bounding box center [865, 219] width 325 height 454
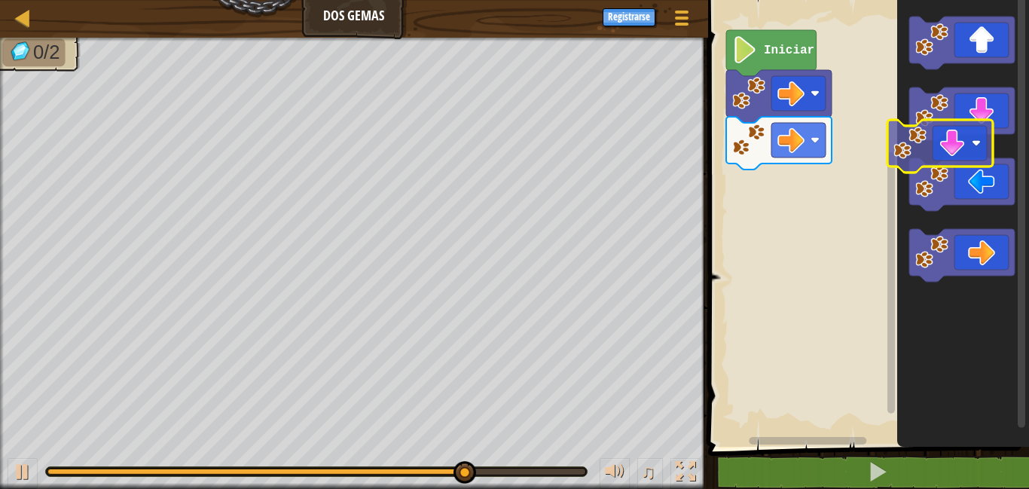
click at [952, 136] on g "Espacio de trabajo de Blockly" at bounding box center [961, 149] width 105 height 265
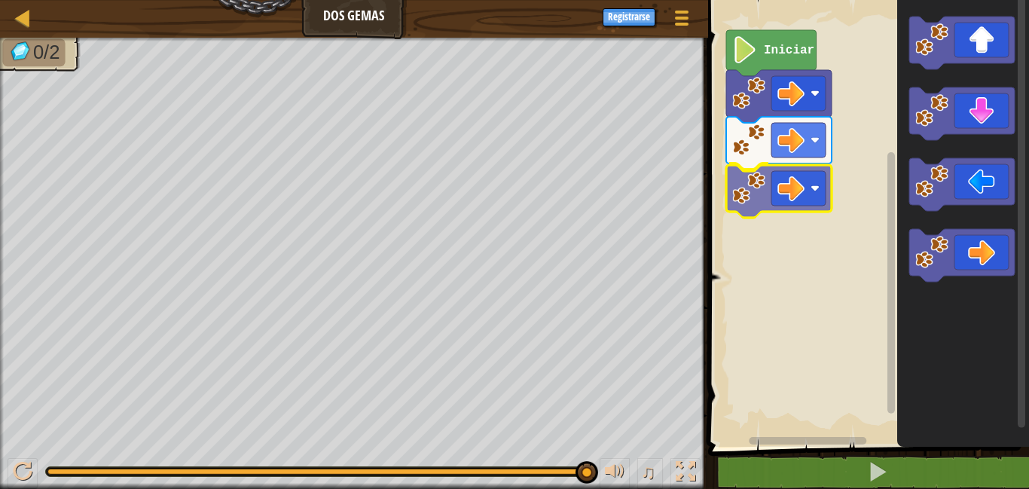
click at [761, 182] on div "Iniciar" at bounding box center [865, 219] width 325 height 454
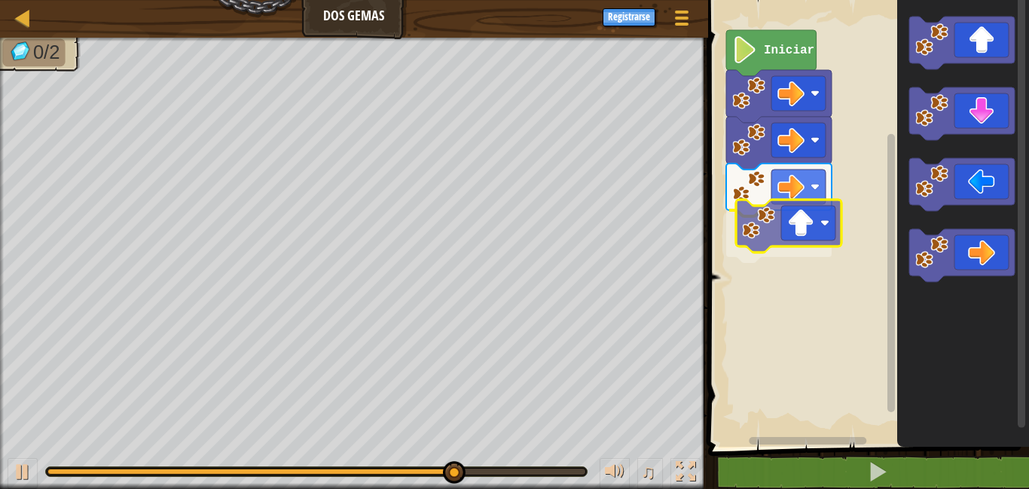
click at [767, 235] on div "Iniciar" at bounding box center [865, 219] width 325 height 454
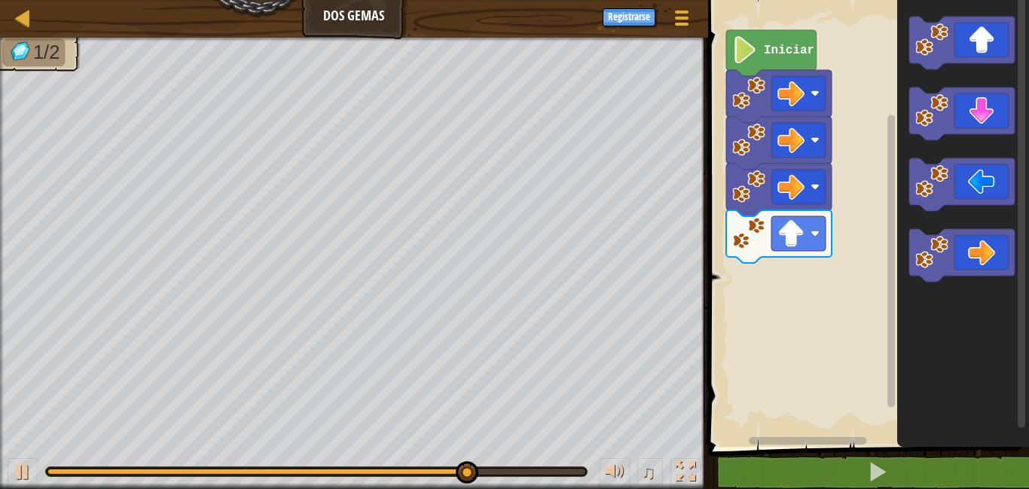
click at [814, 253] on div "Iniciar" at bounding box center [865, 219] width 325 height 454
click at [861, 203] on div "Iniciar" at bounding box center [865, 219] width 325 height 454
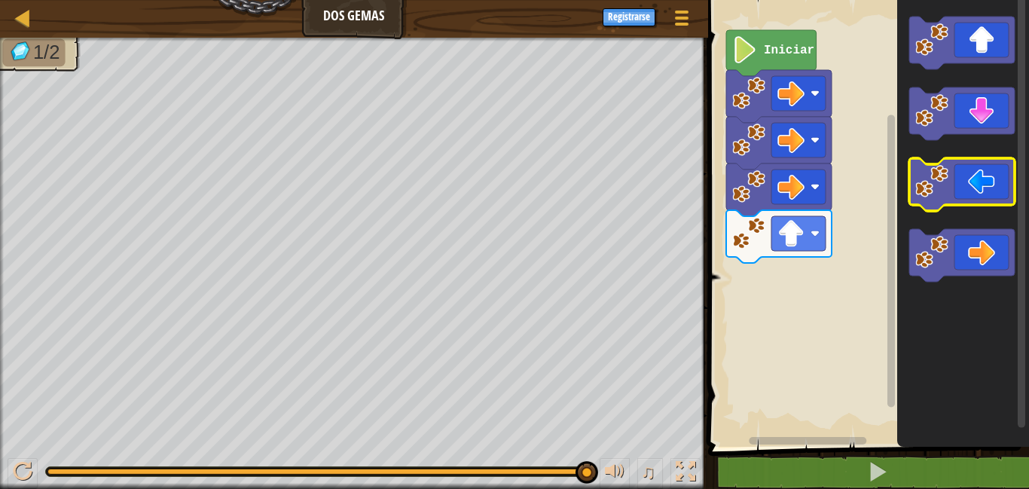
click at [913, 160] on g "Espacio de trabajo de Blockly" at bounding box center [961, 149] width 105 height 265
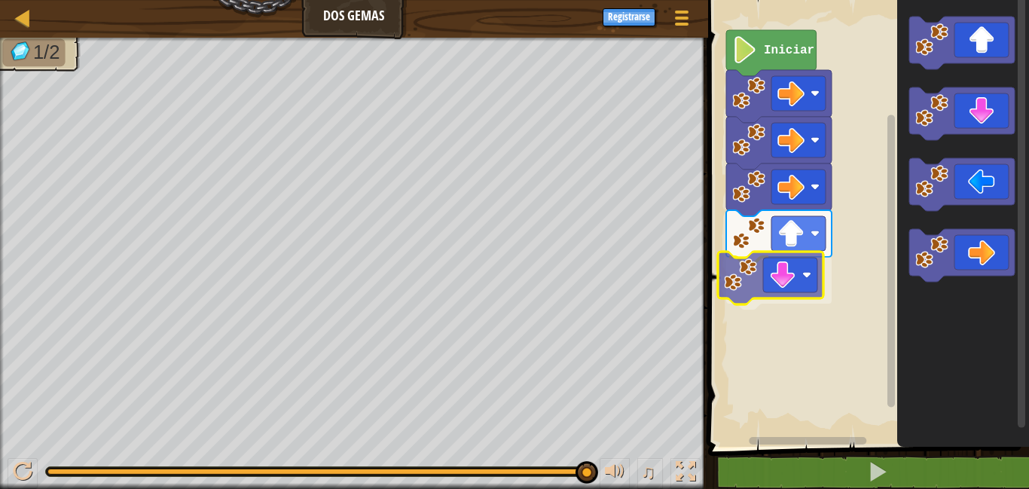
click at [749, 280] on div "Iniciar" at bounding box center [865, 219] width 325 height 454
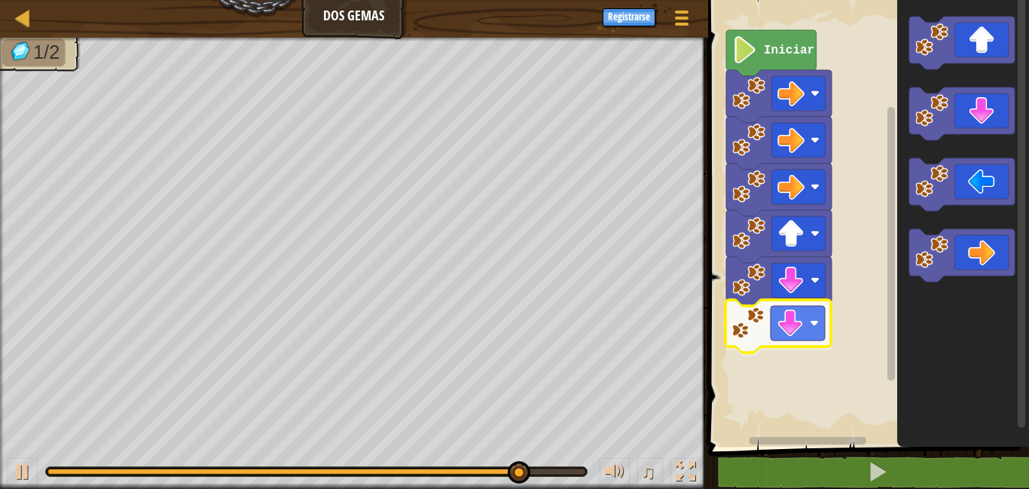
click at [749, 331] on div "Iniciar" at bounding box center [865, 219] width 325 height 454
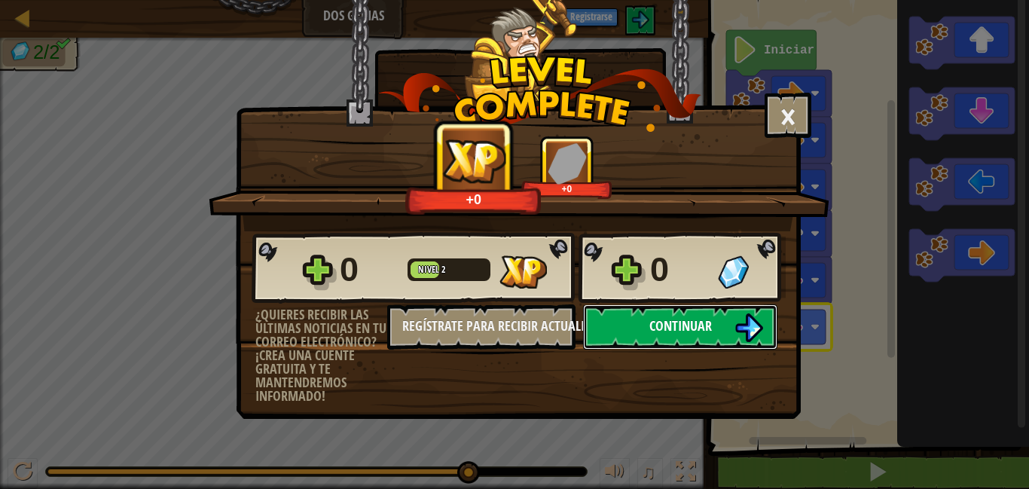
click at [689, 334] on span "Continuar" at bounding box center [680, 325] width 62 height 19
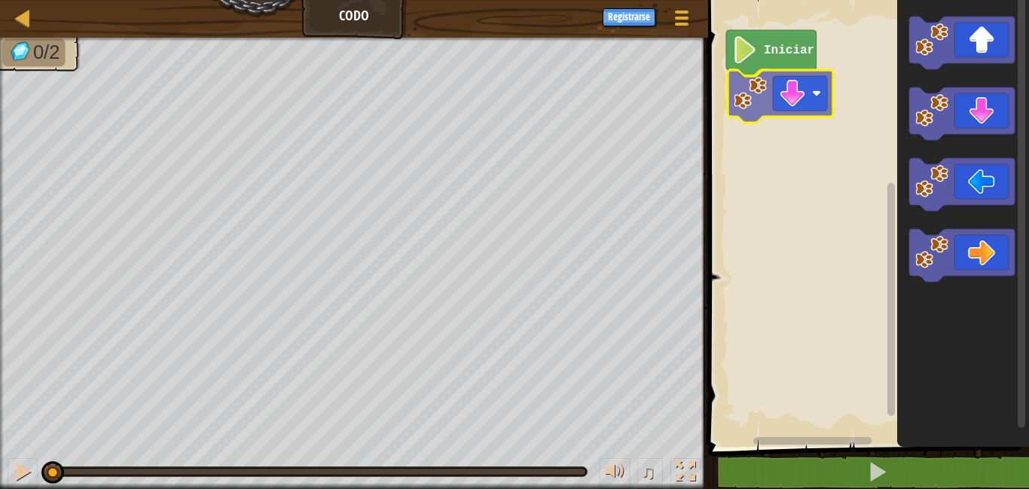
click at [754, 95] on div "Iniciar" at bounding box center [865, 219] width 325 height 454
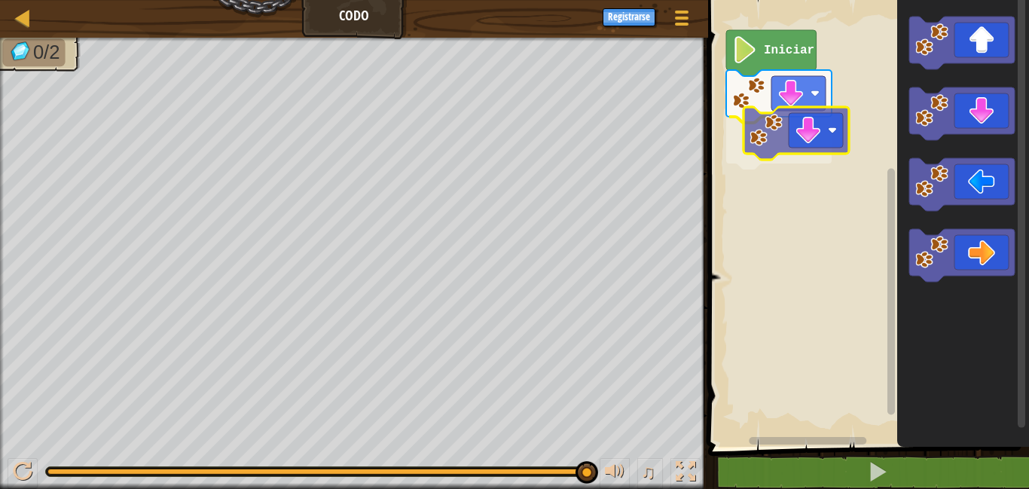
click at [756, 144] on div "Iniciar" at bounding box center [865, 219] width 325 height 454
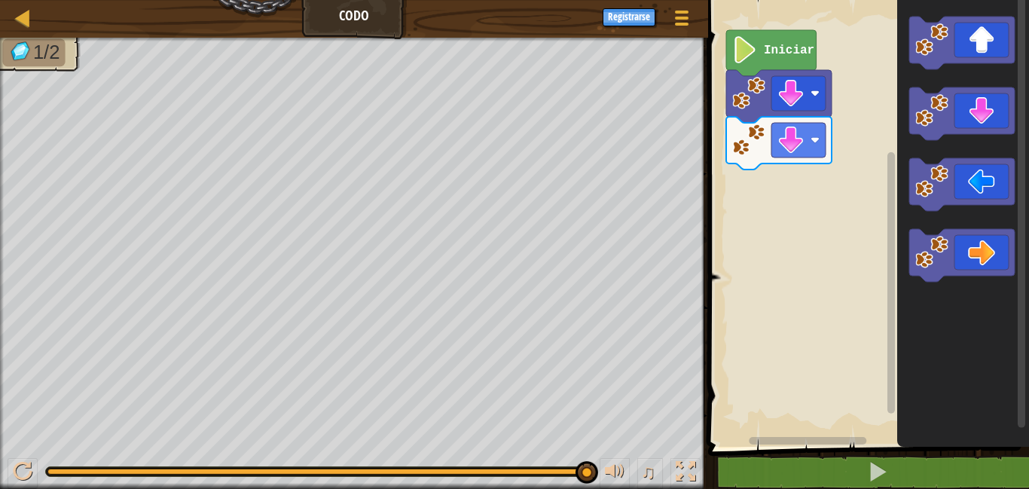
click at [794, 203] on div "Iniciar" at bounding box center [865, 219] width 325 height 454
click at [757, 194] on div "Iniciar" at bounding box center [865, 219] width 325 height 454
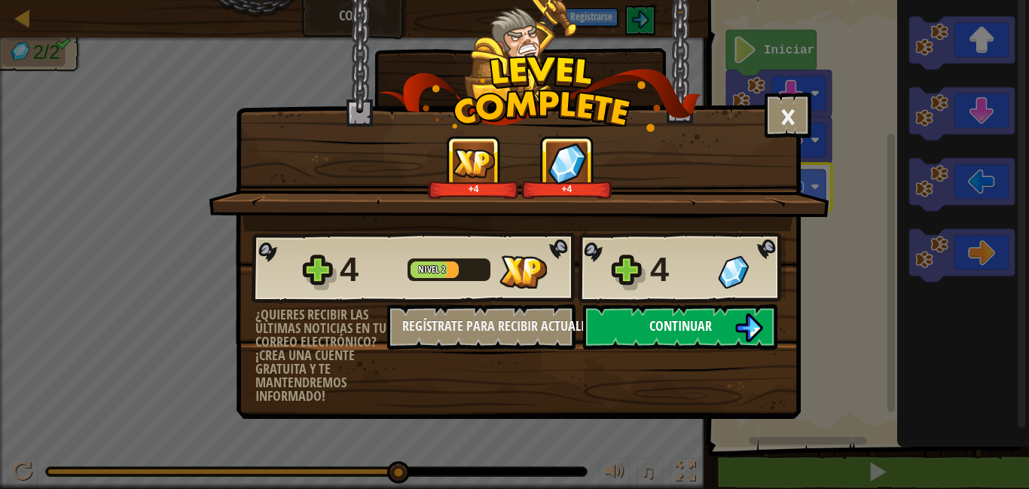
click at [729, 333] on button "Continuar" at bounding box center [680, 326] width 194 height 45
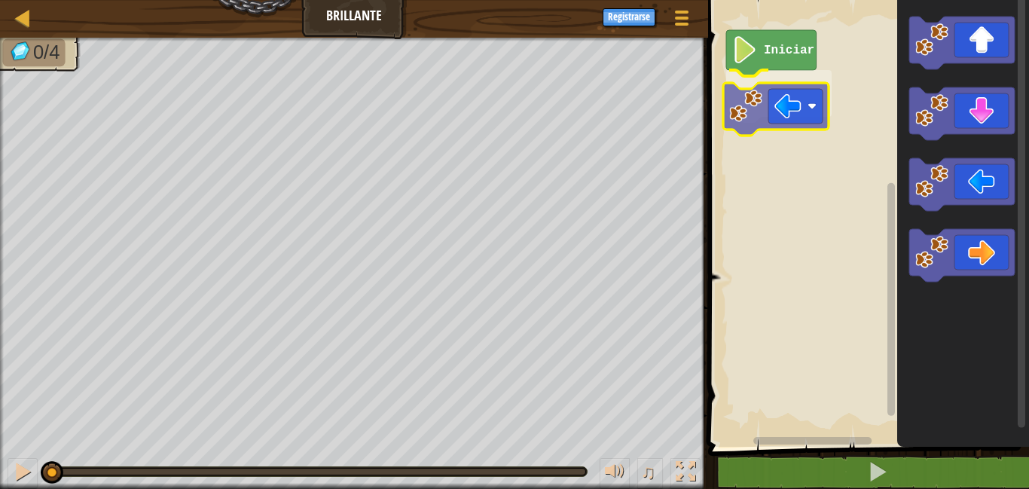
click at [764, 114] on div "Iniciar" at bounding box center [865, 219] width 325 height 454
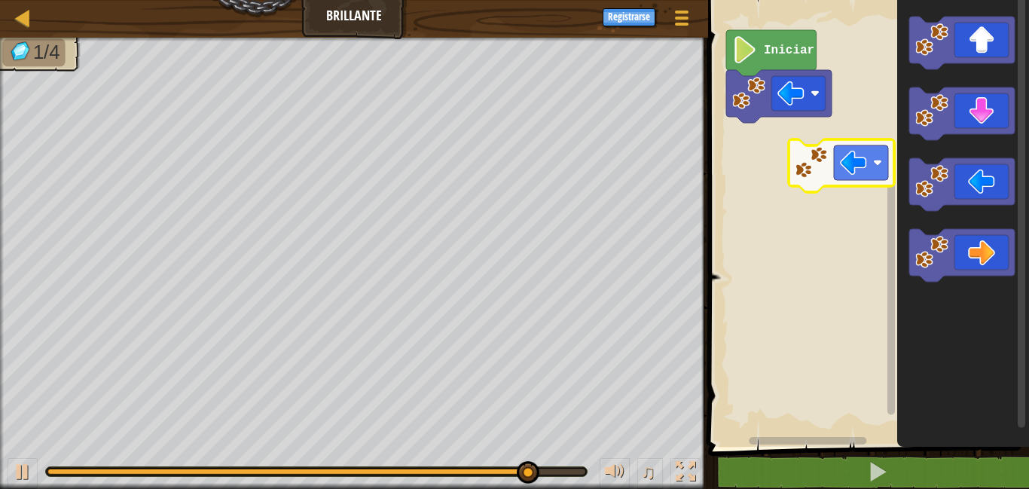
click at [803, 163] on div "Iniciar" at bounding box center [865, 219] width 325 height 454
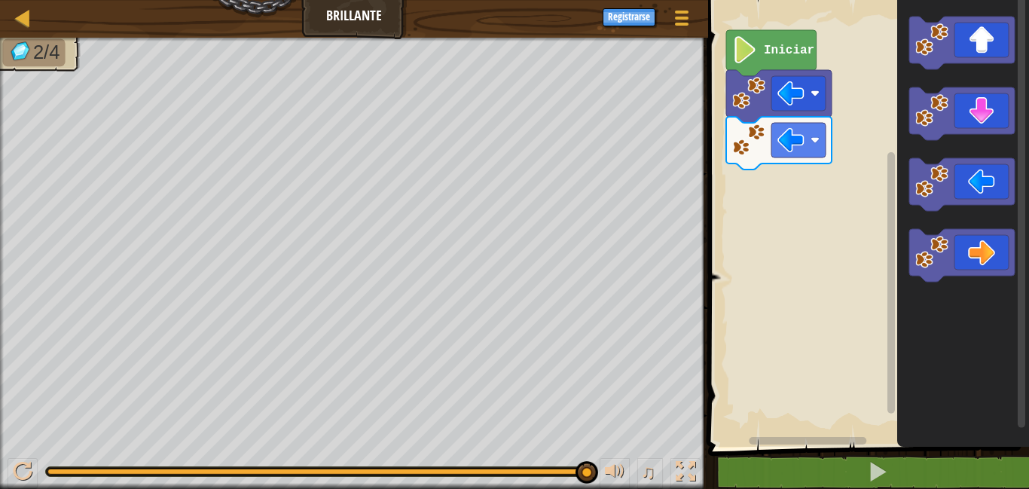
click at [713, 133] on rect "Espacio de trabajo de Blockly" at bounding box center [865, 219] width 325 height 454
click at [818, 161] on div "Iniciar" at bounding box center [865, 219] width 325 height 454
click at [730, 188] on div "Iniciar" at bounding box center [865, 219] width 325 height 454
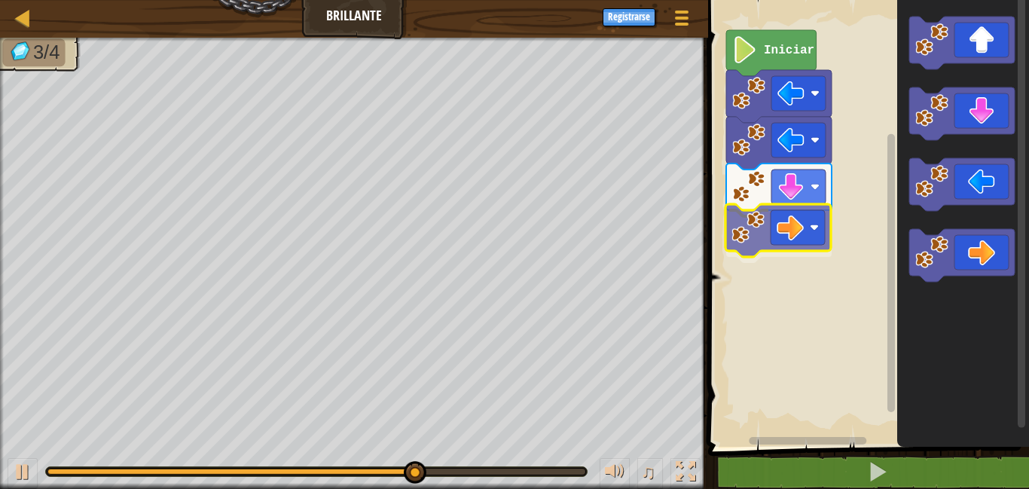
click at [740, 230] on div "Iniciar" at bounding box center [865, 219] width 325 height 454
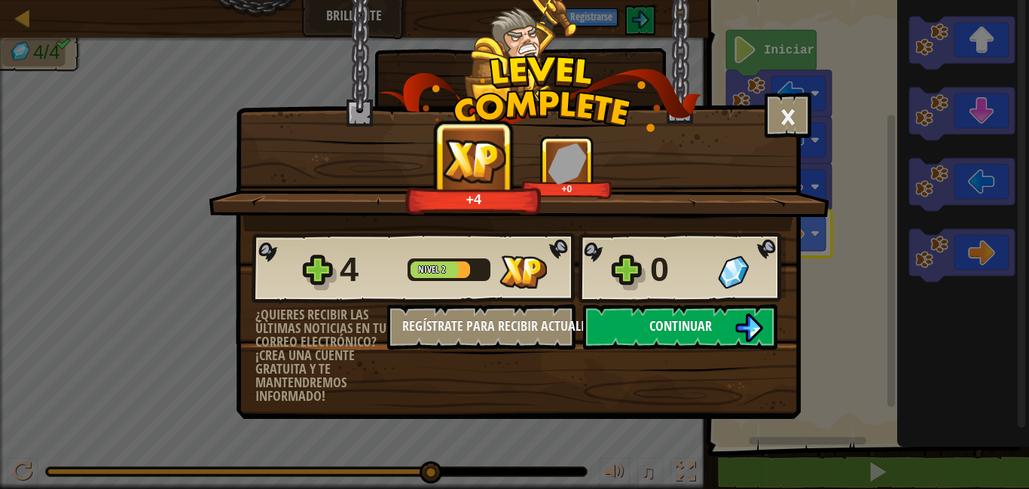
click at [627, 328] on button "Continuar" at bounding box center [680, 326] width 194 height 45
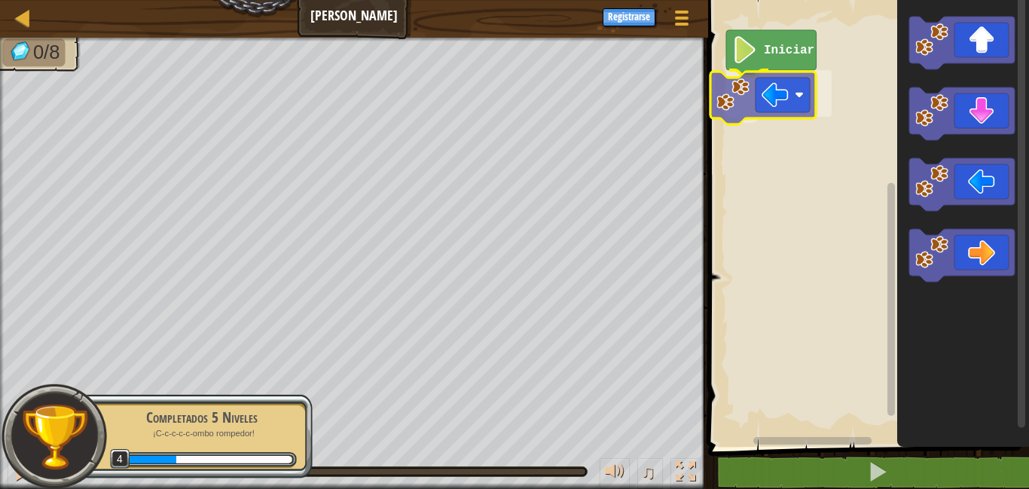
click at [739, 104] on div "Iniciar" at bounding box center [865, 219] width 325 height 454
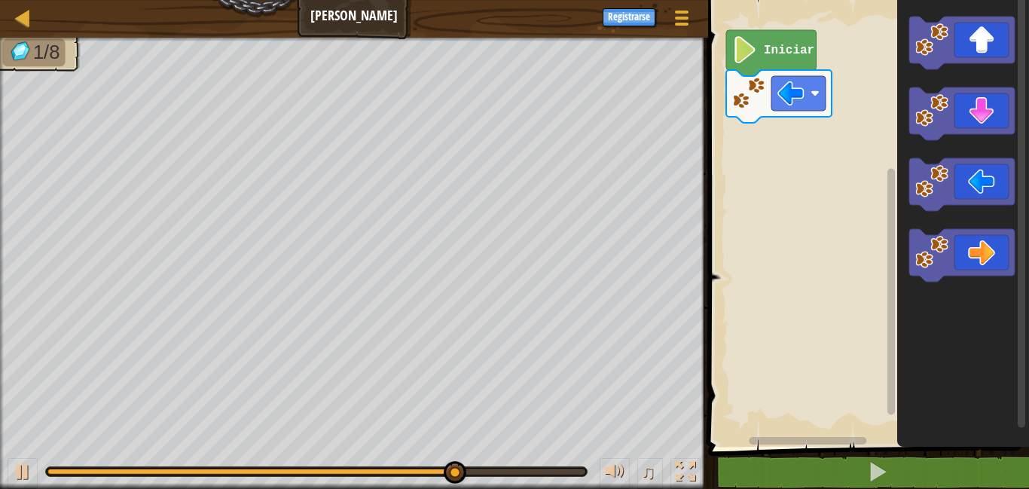
click at [760, 149] on div "Iniciar" at bounding box center [865, 219] width 325 height 454
click at [803, 142] on div "Iniciar" at bounding box center [865, 219] width 325 height 454
click at [915, 131] on g "Espacio de trabajo de Blockly" at bounding box center [961, 113] width 105 height 53
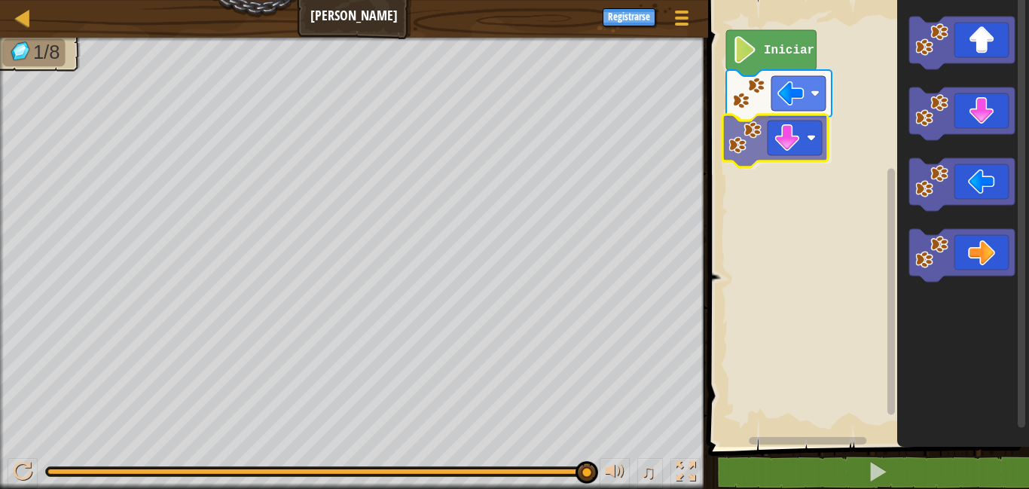
click at [749, 136] on div "Iniciar" at bounding box center [865, 219] width 325 height 454
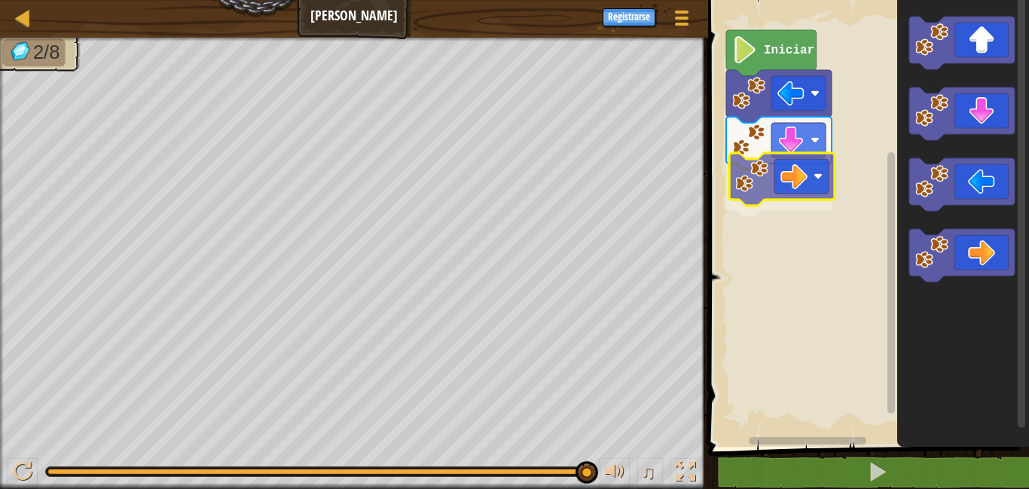
click at [758, 185] on div "Iniciar" at bounding box center [865, 219] width 325 height 454
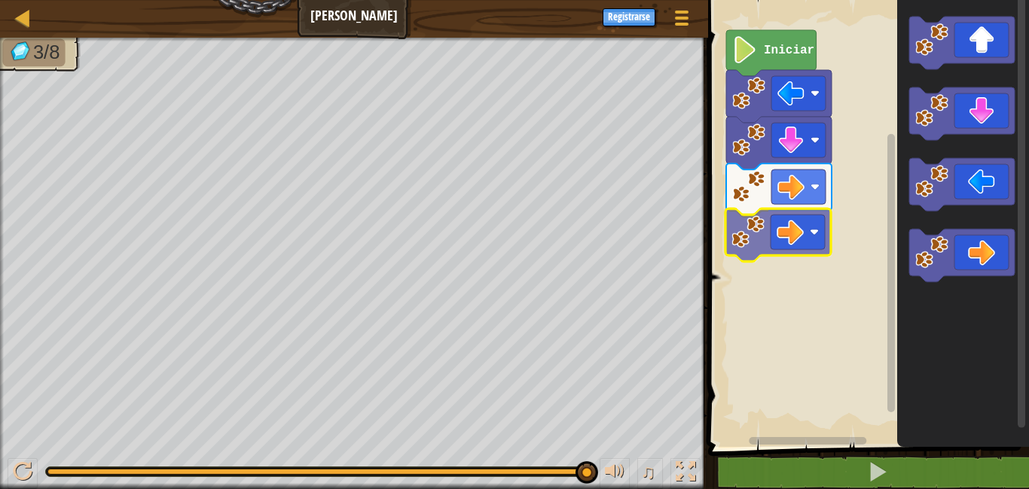
click at [767, 241] on div "Iniciar" at bounding box center [865, 219] width 325 height 454
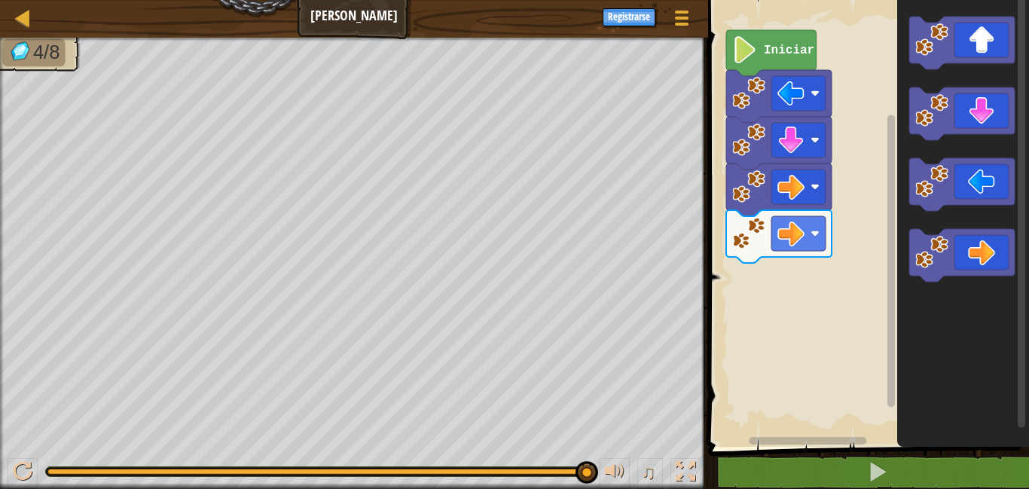
click at [788, 236] on div "Iniciar" at bounding box center [865, 219] width 325 height 454
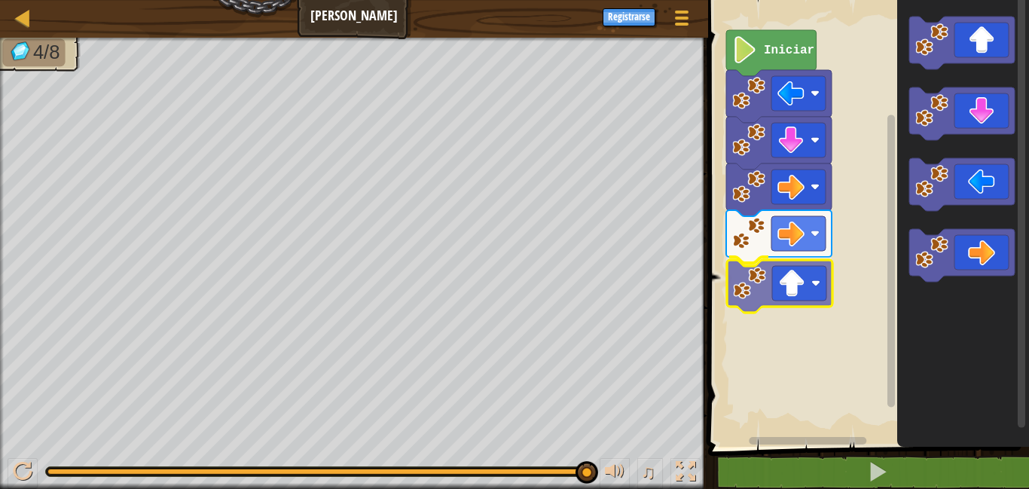
click at [756, 284] on div "Iniciar" at bounding box center [865, 219] width 325 height 454
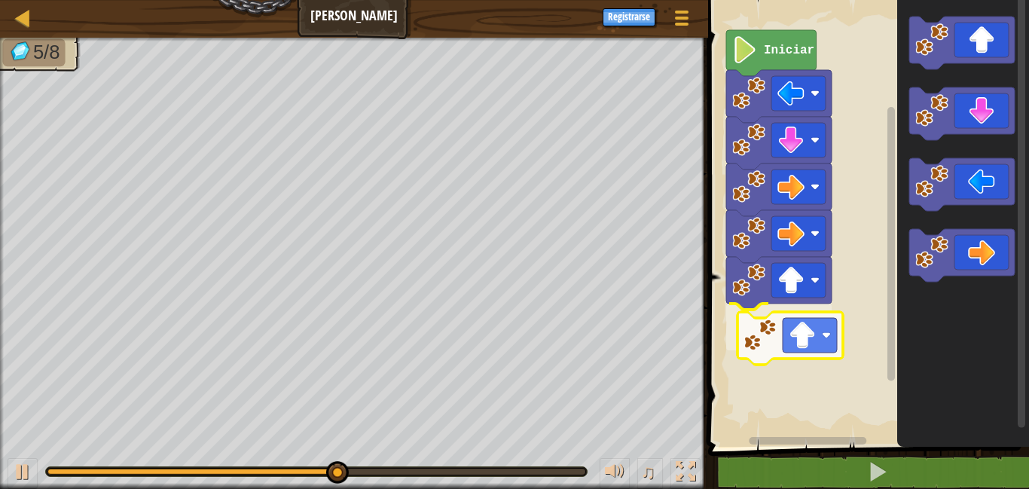
click at [782, 331] on div "Iniciar" at bounding box center [865, 219] width 325 height 454
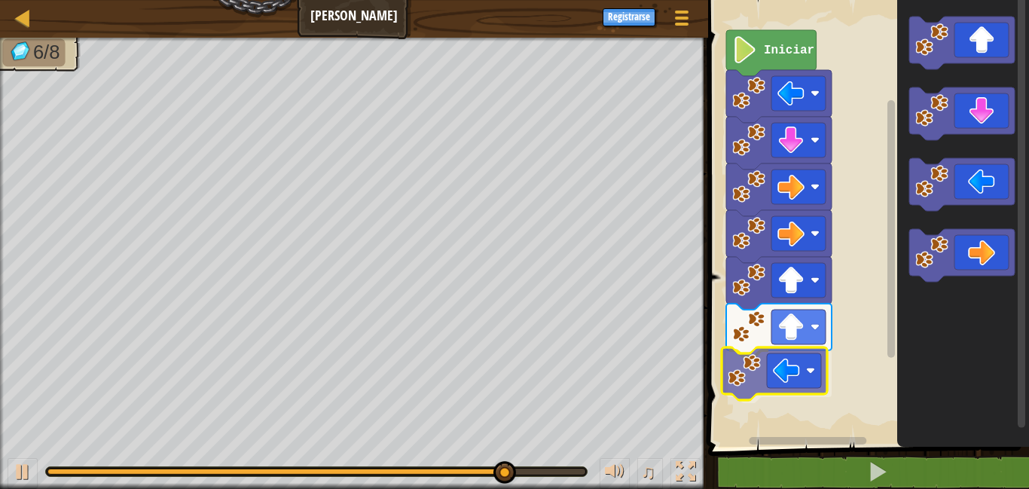
click at [754, 382] on div "Iniciar" at bounding box center [865, 219] width 325 height 454
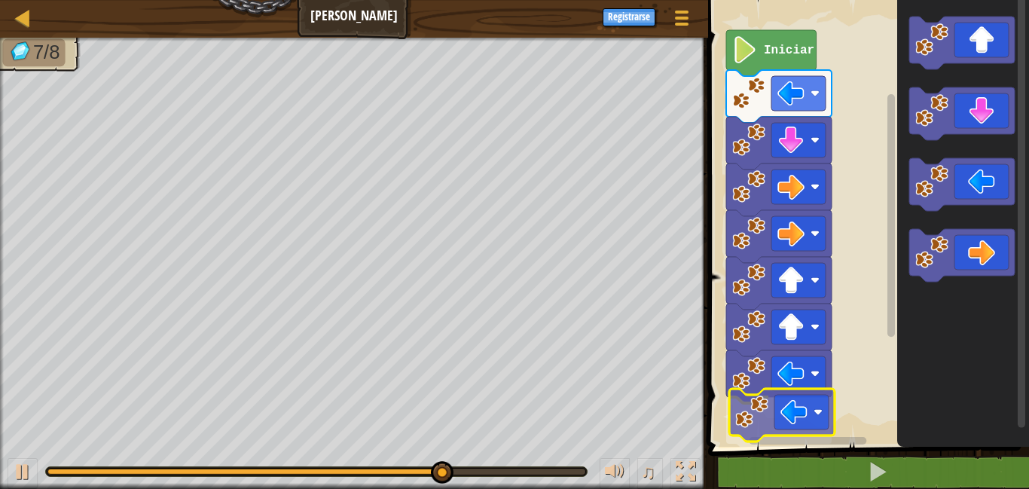
click at [763, 419] on div "Iniciar" at bounding box center [865, 219] width 325 height 454
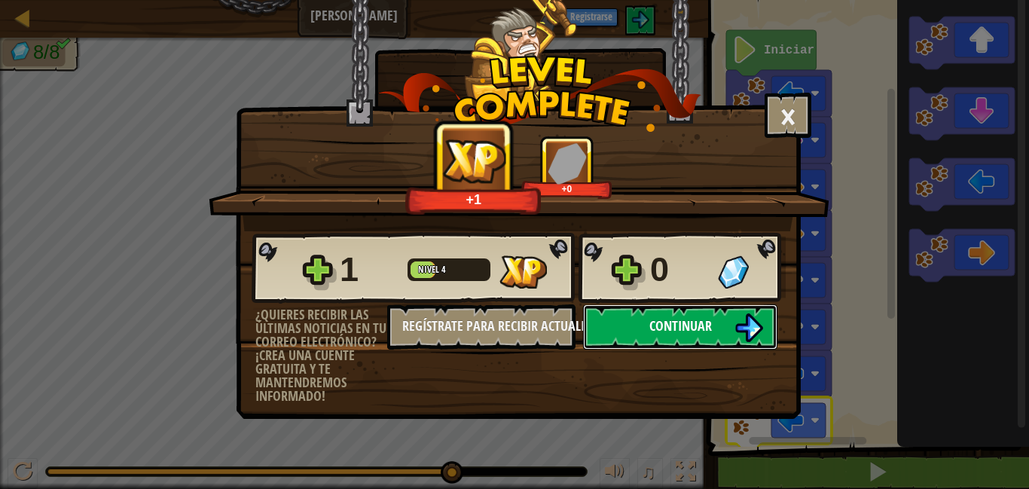
click at [695, 322] on span "Continuar" at bounding box center [680, 325] width 62 height 19
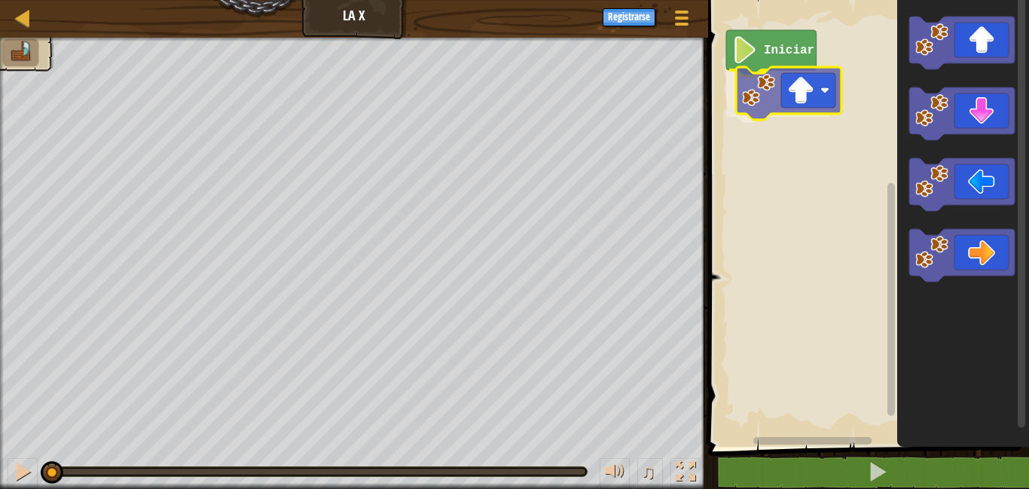
click at [763, 93] on div "Iniciar" at bounding box center [865, 219] width 325 height 454
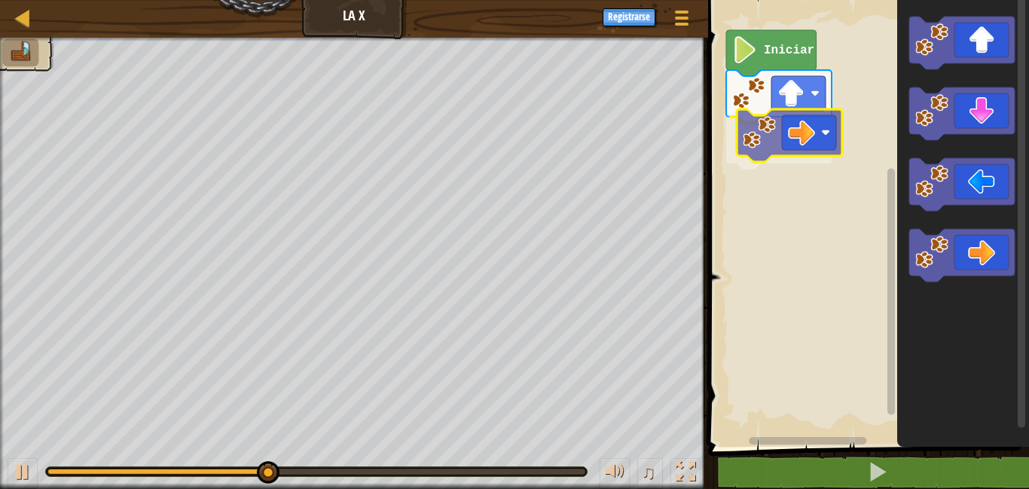
click at [773, 122] on div "Iniciar" at bounding box center [865, 219] width 325 height 454
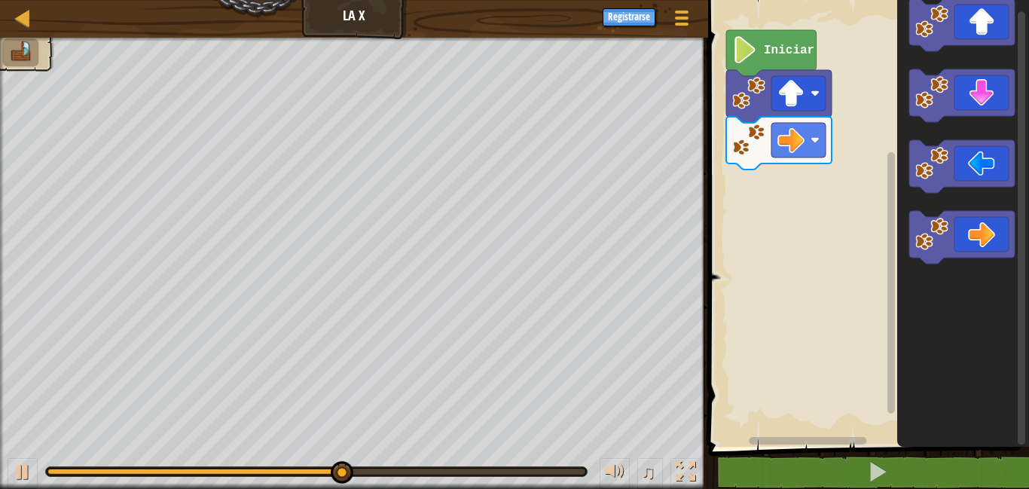
click at [811, 226] on div "Iniciar" at bounding box center [865, 219] width 325 height 454
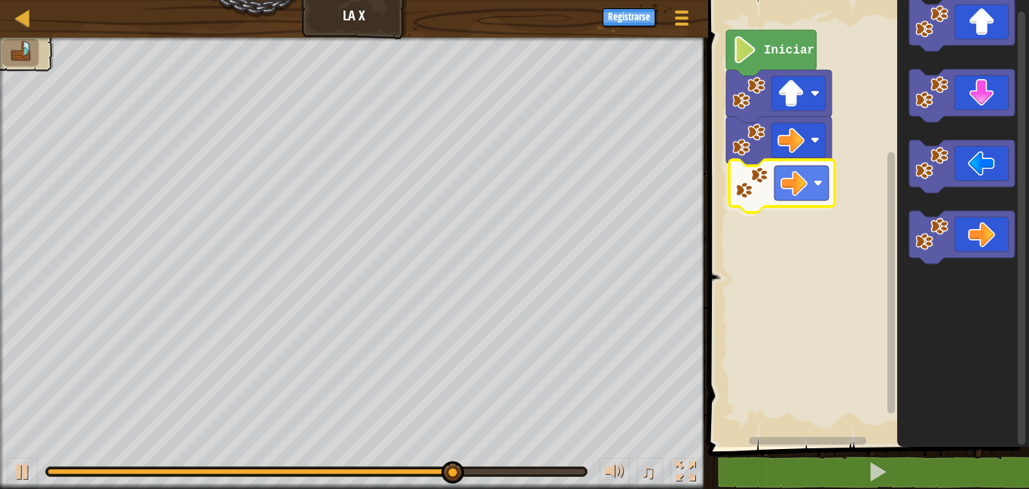
click at [782, 175] on div "Iniciar" at bounding box center [865, 219] width 325 height 454
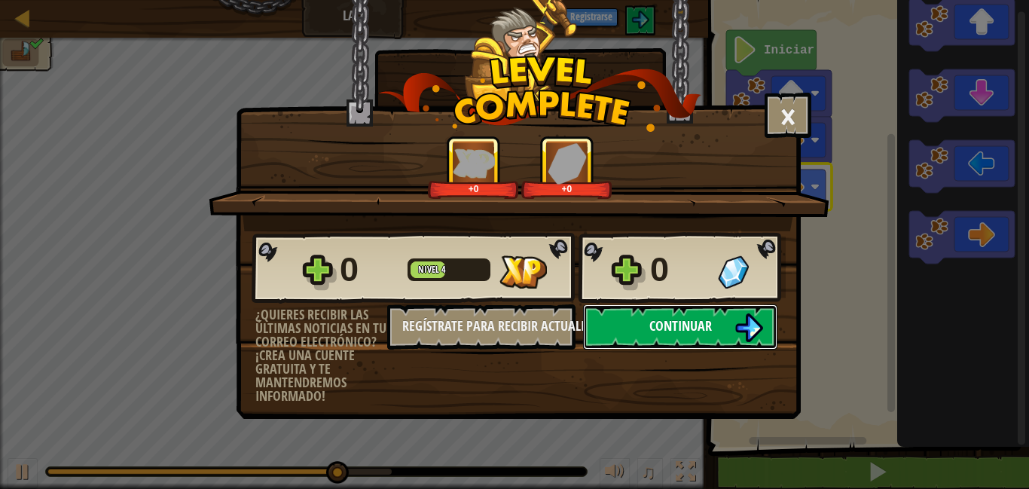
click at [705, 335] on button "Continuar" at bounding box center [680, 326] width 194 height 45
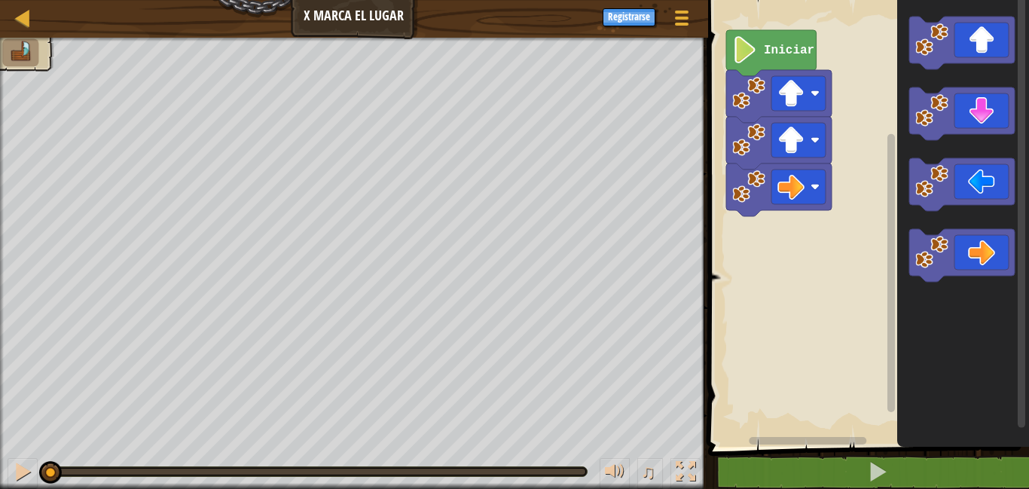
click at [821, 202] on div "Iniciar" at bounding box center [865, 219] width 325 height 454
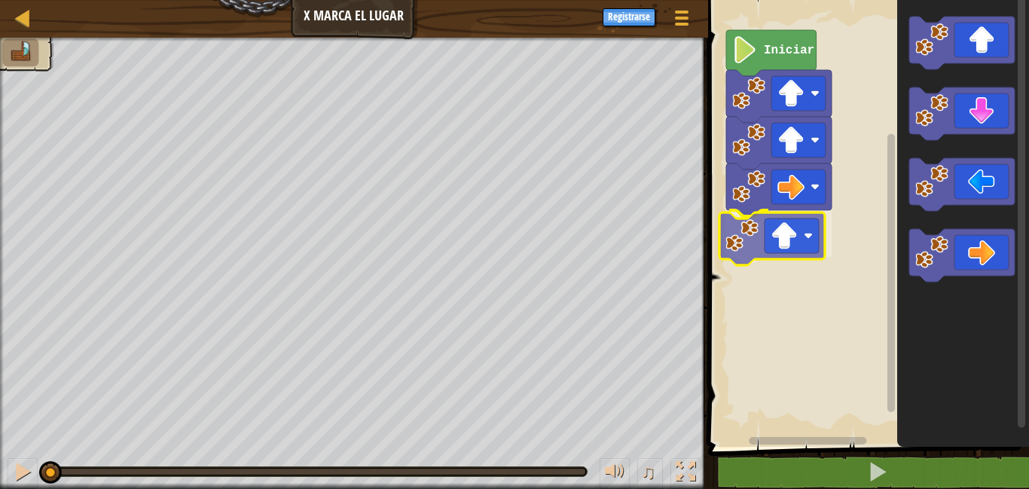
click at [736, 242] on div "Iniciar" at bounding box center [865, 219] width 325 height 454
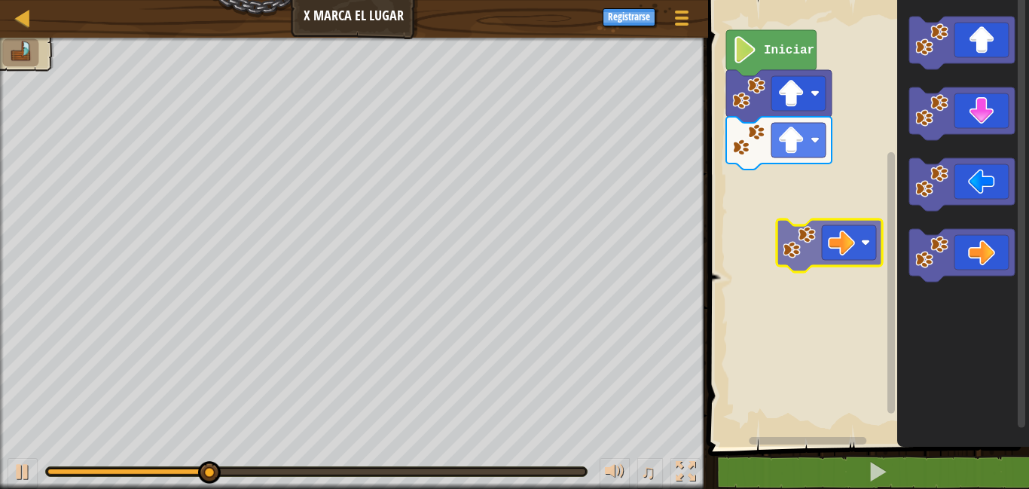
click at [780, 209] on div "Iniciar" at bounding box center [865, 219] width 325 height 454
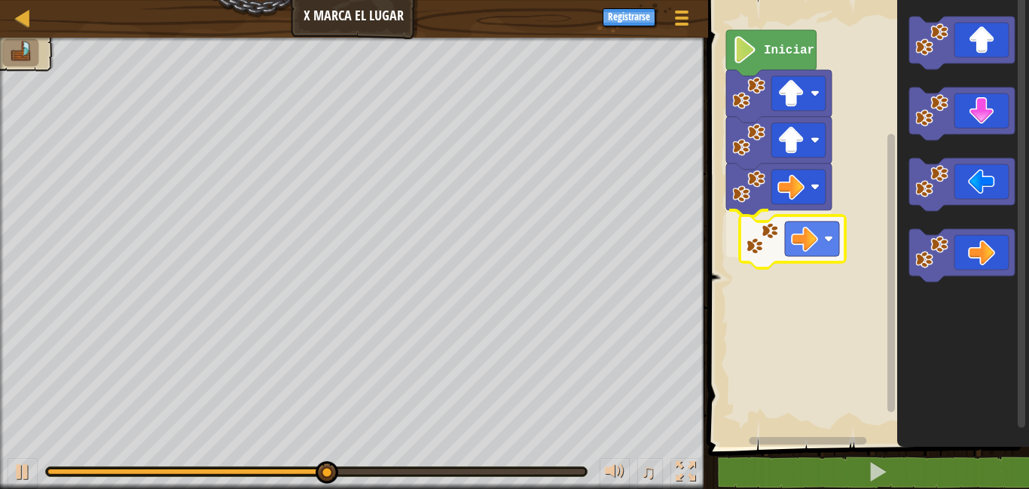
click at [747, 243] on div "Iniciar" at bounding box center [865, 219] width 325 height 454
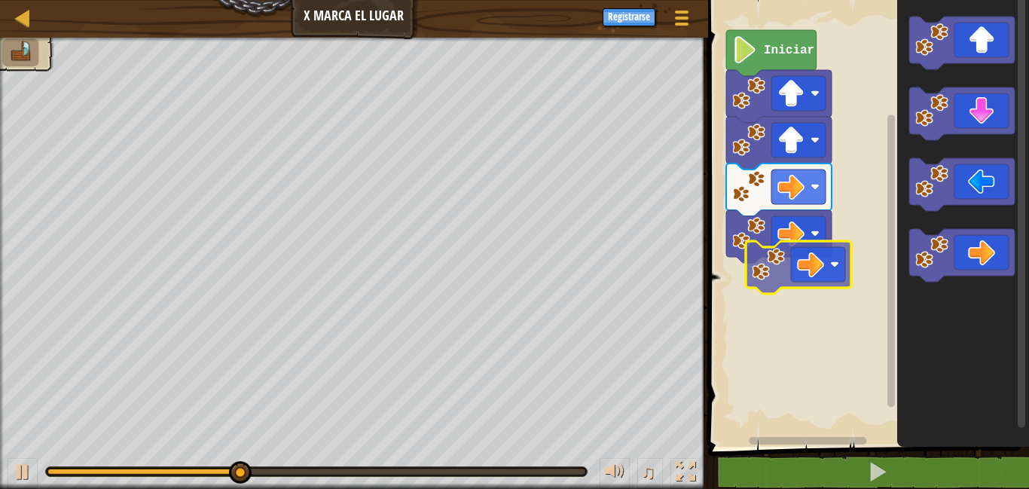
click at [752, 281] on div "Iniciar" at bounding box center [865, 219] width 325 height 454
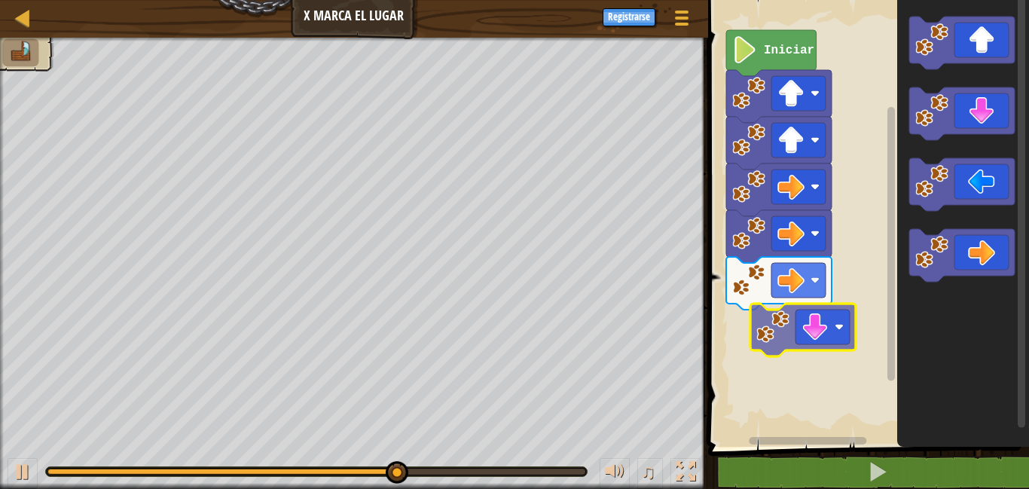
click at [767, 315] on div "Iniciar" at bounding box center [865, 219] width 325 height 454
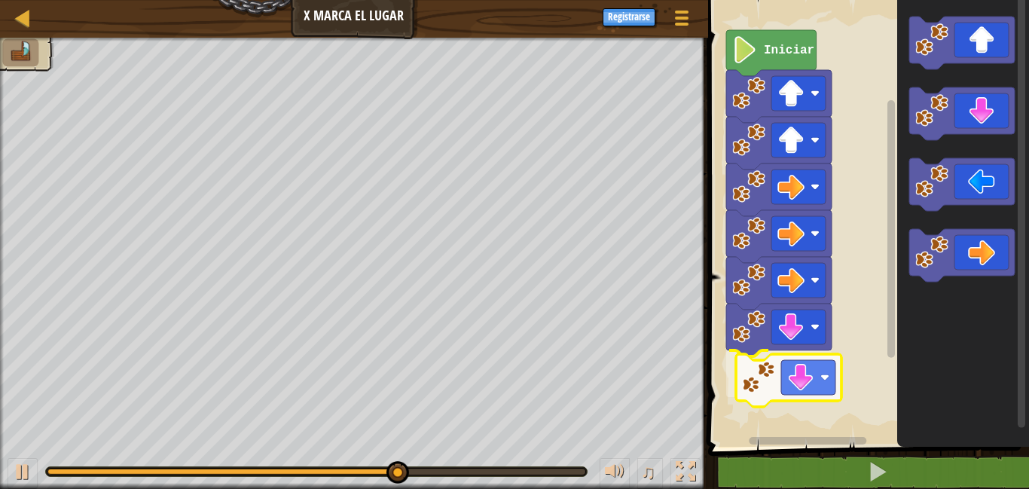
click at [769, 377] on div "Iniciar" at bounding box center [865, 219] width 325 height 454
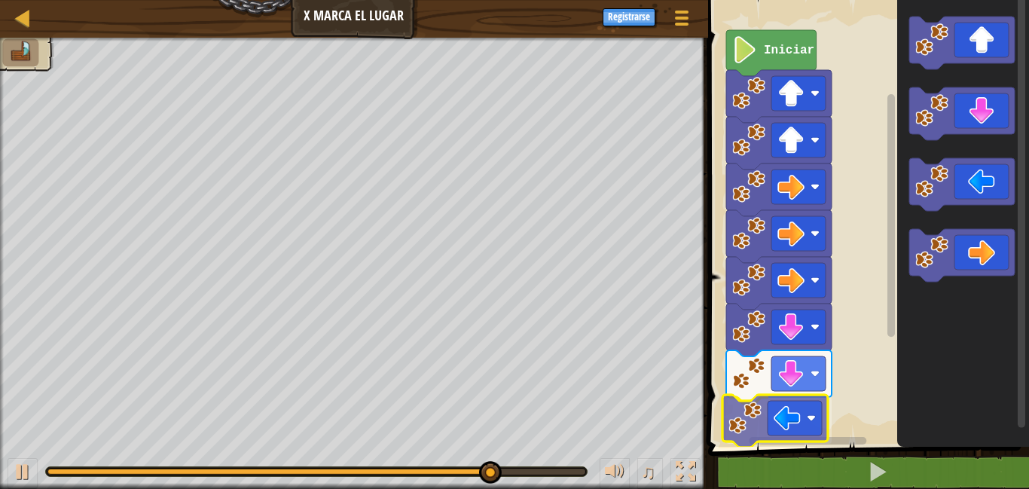
click at [747, 432] on div "Iniciar" at bounding box center [865, 219] width 325 height 454
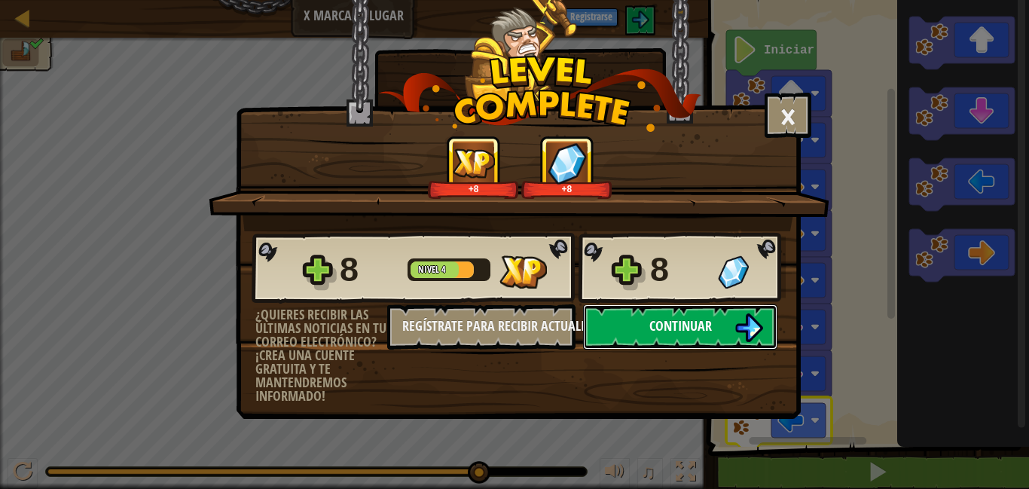
click at [703, 325] on span "Continuar" at bounding box center [680, 325] width 62 height 19
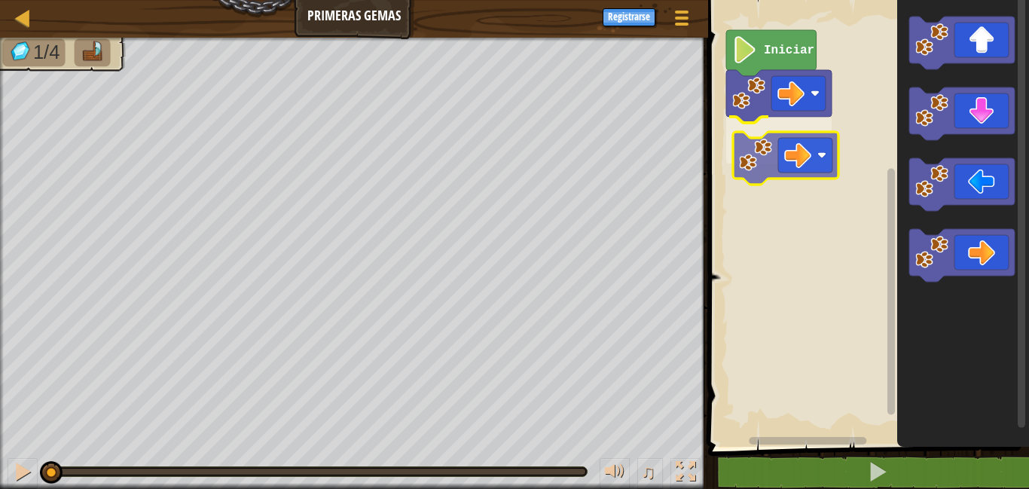
click at [773, 139] on div "Iniciar" at bounding box center [865, 219] width 325 height 454
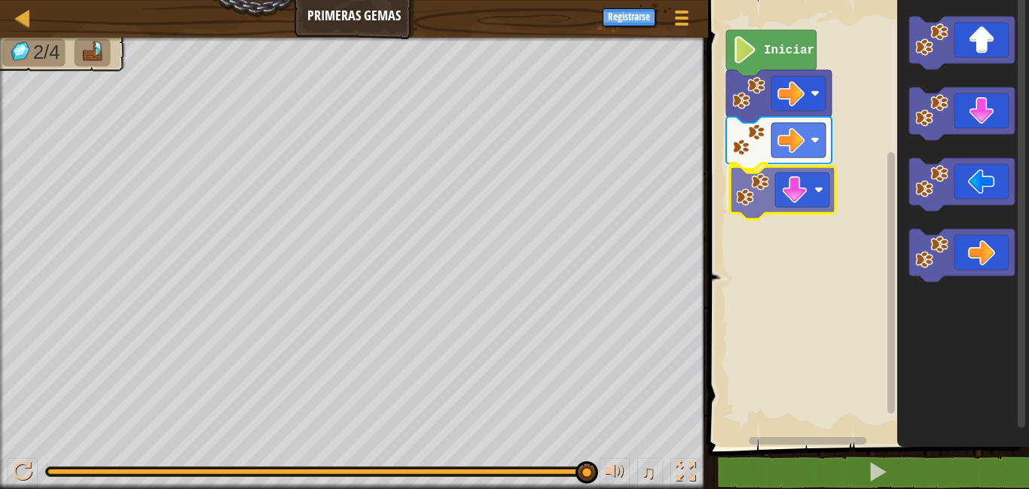
click at [774, 212] on div "Iniciar" at bounding box center [865, 219] width 325 height 454
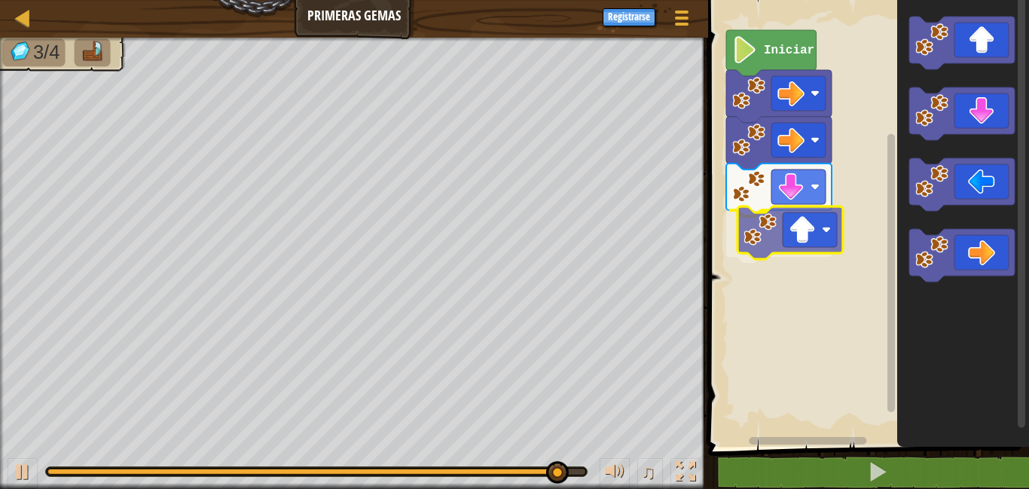
click at [792, 232] on div "Iniciar" at bounding box center [865, 219] width 325 height 454
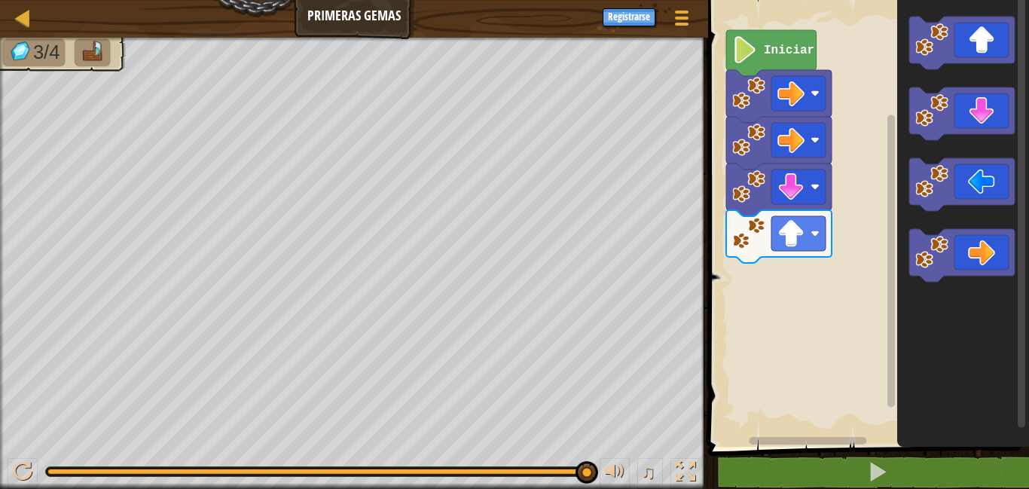
click at [839, 173] on div "Iniciar" at bounding box center [865, 219] width 325 height 454
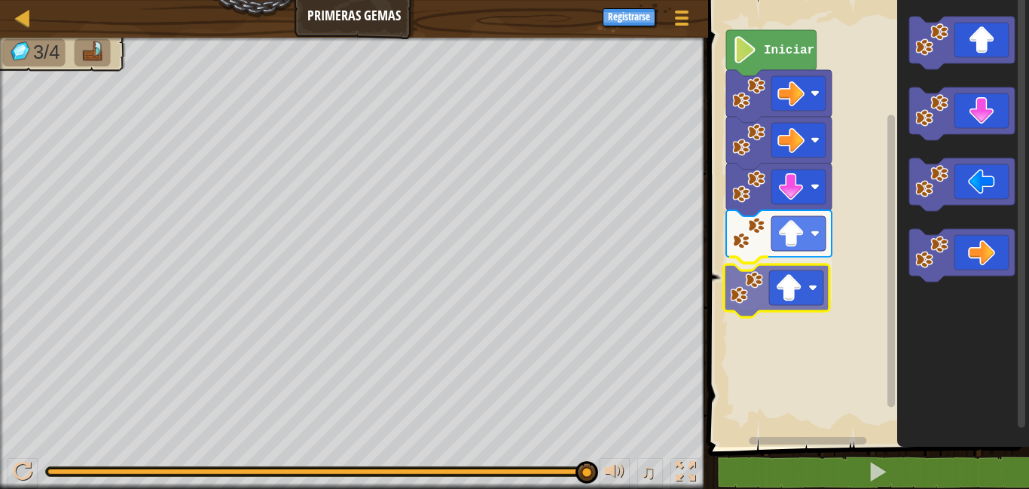
click at [760, 286] on div "Iniciar" at bounding box center [865, 219] width 325 height 454
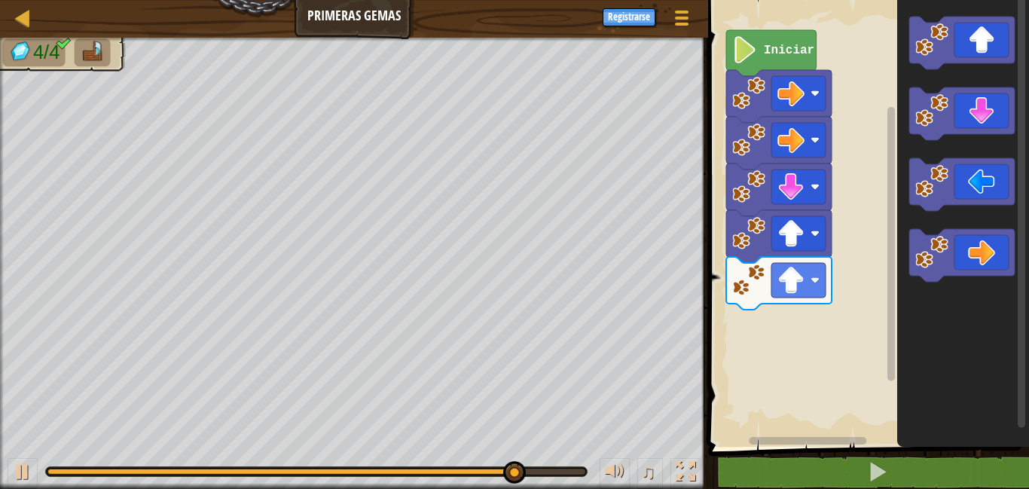
click at [774, 295] on div "Iniciar" at bounding box center [865, 219] width 325 height 454
click at [730, 341] on rect "Espacio de trabajo de Blockly" at bounding box center [865, 219] width 325 height 454
click at [728, 373] on rect "Espacio de trabajo de Blockly" at bounding box center [865, 219] width 325 height 454
click at [840, 294] on div "Iniciar" at bounding box center [865, 219] width 325 height 454
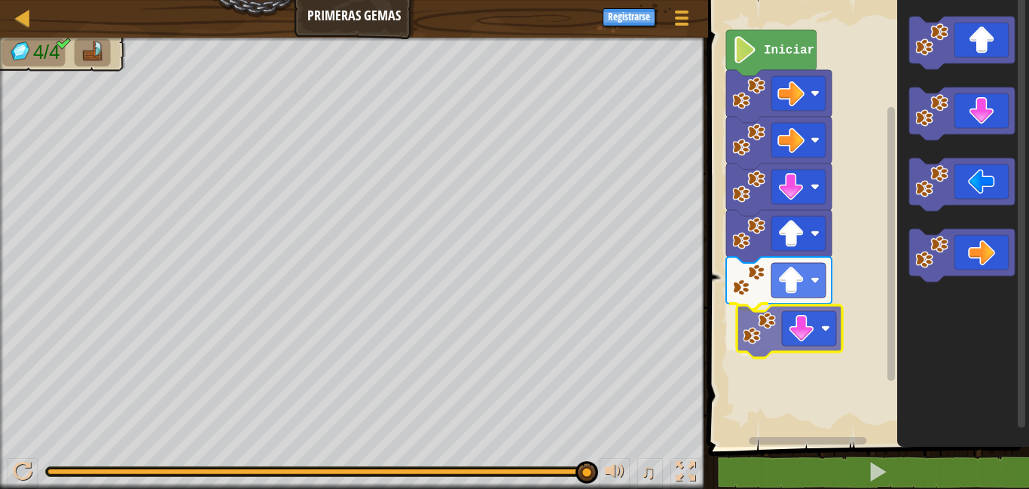
click at [768, 323] on div "Iniciar" at bounding box center [865, 219] width 325 height 454
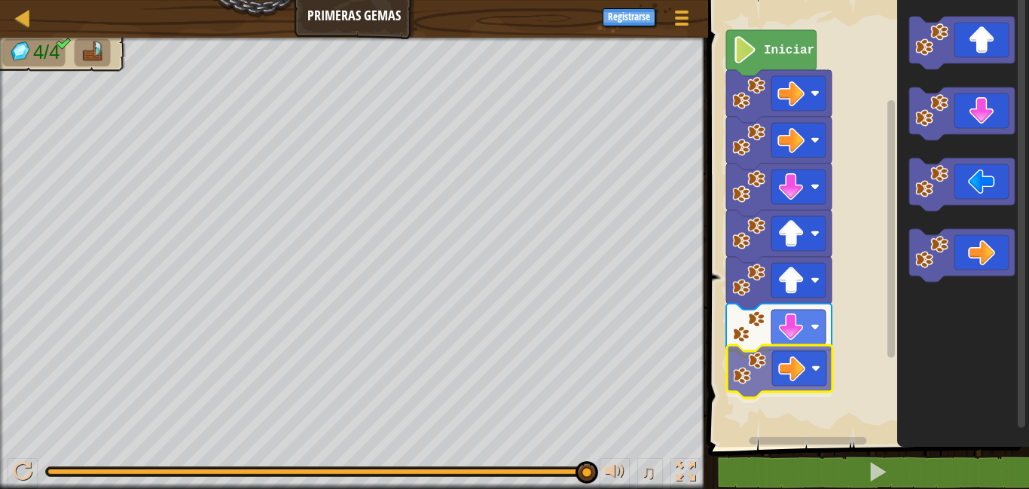
click at [756, 358] on div "Iniciar" at bounding box center [865, 219] width 325 height 454
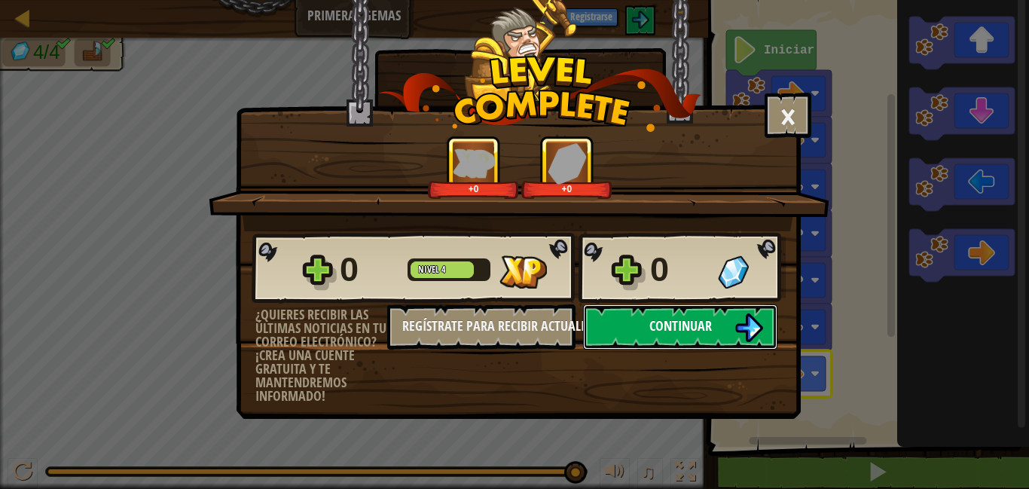
click at [686, 327] on span "Continuar" at bounding box center [680, 325] width 62 height 19
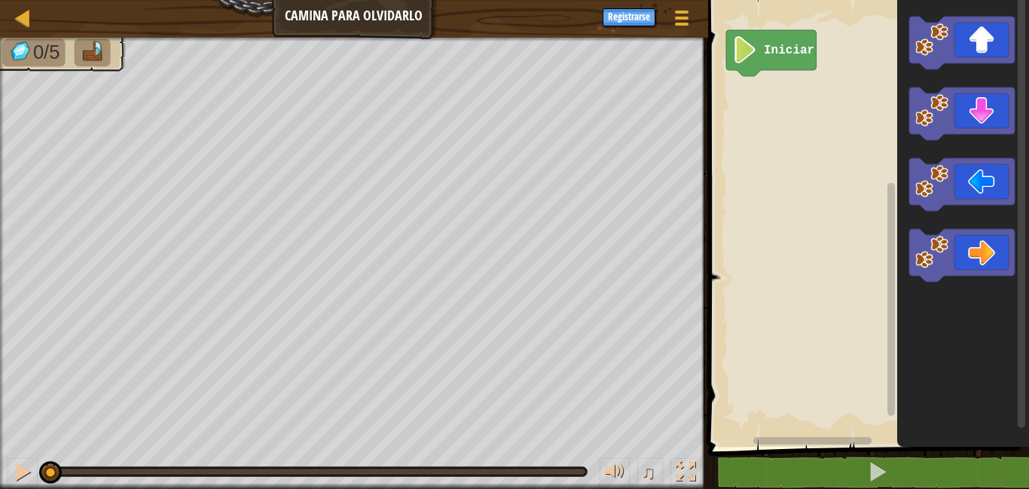
click at [831, 136] on div "Iniciar" at bounding box center [865, 219] width 325 height 454
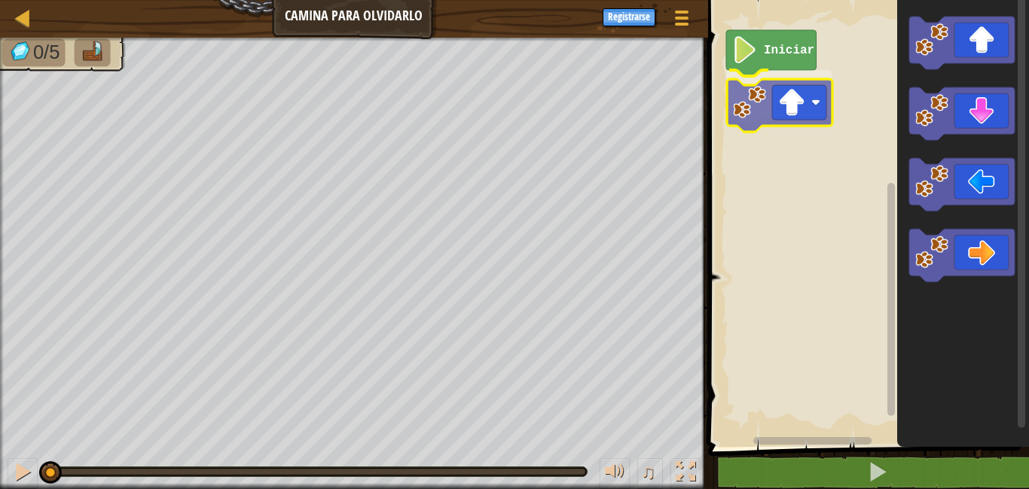
click at [776, 117] on div "Iniciar" at bounding box center [865, 219] width 325 height 454
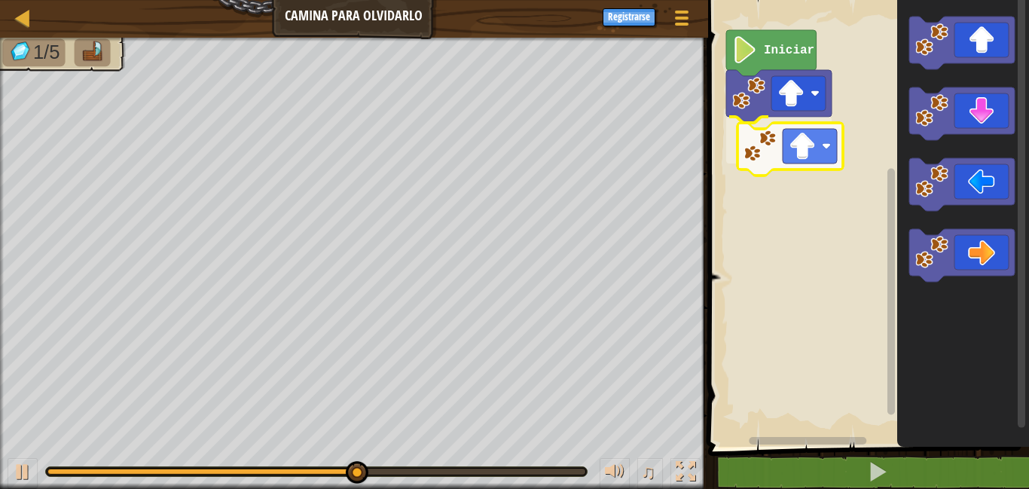
click at [752, 152] on div "Iniciar" at bounding box center [865, 219] width 325 height 454
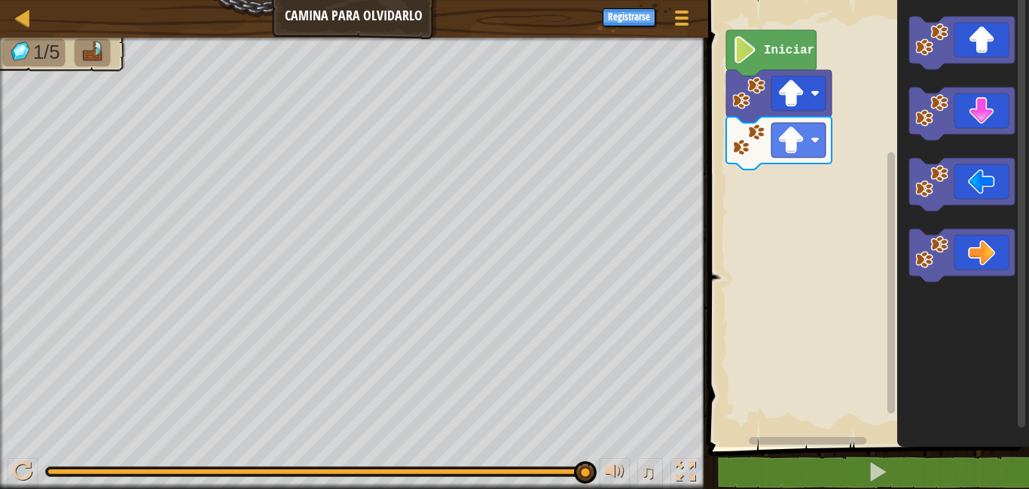
click at [801, 139] on div "Iniciar" at bounding box center [865, 219] width 325 height 454
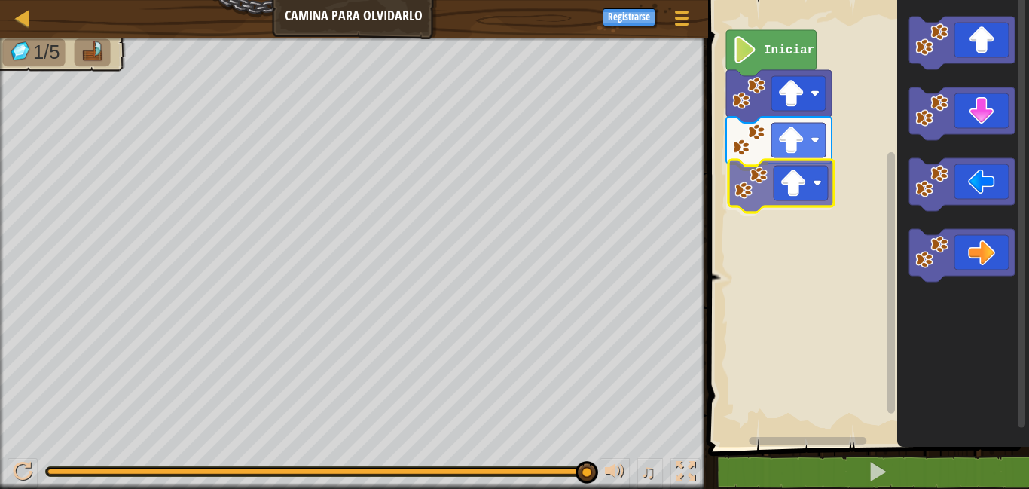
click at [764, 178] on div "Iniciar" at bounding box center [865, 219] width 325 height 454
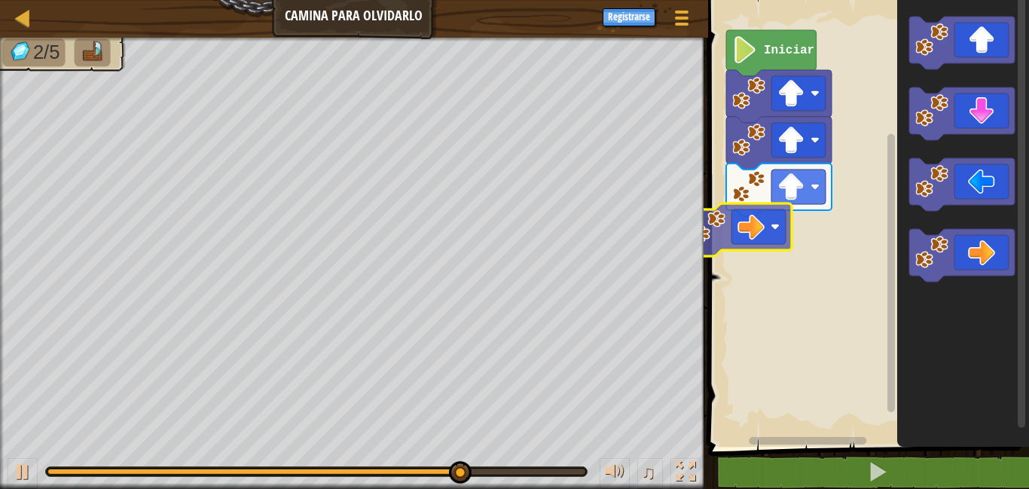
click at [730, 231] on div "Iniciar" at bounding box center [865, 219] width 325 height 454
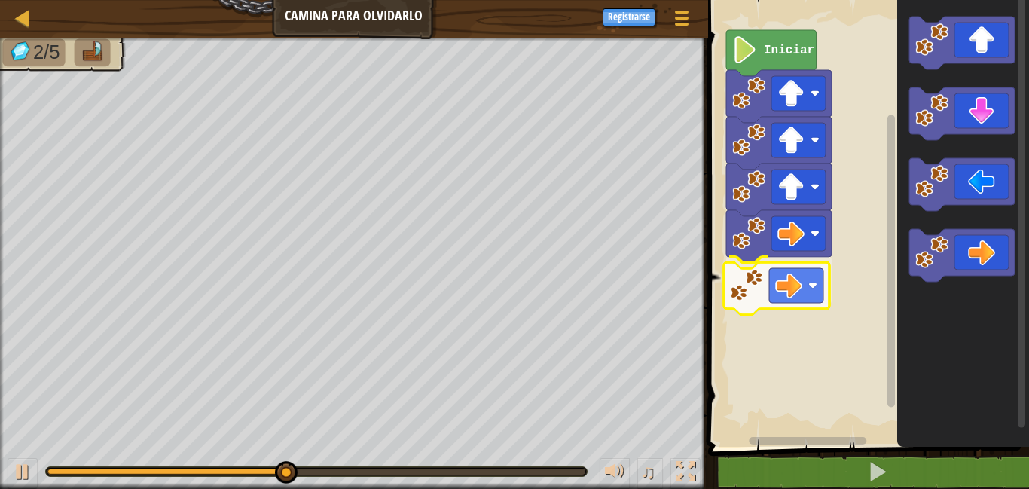
click at [749, 269] on div "Iniciar" at bounding box center [865, 219] width 325 height 454
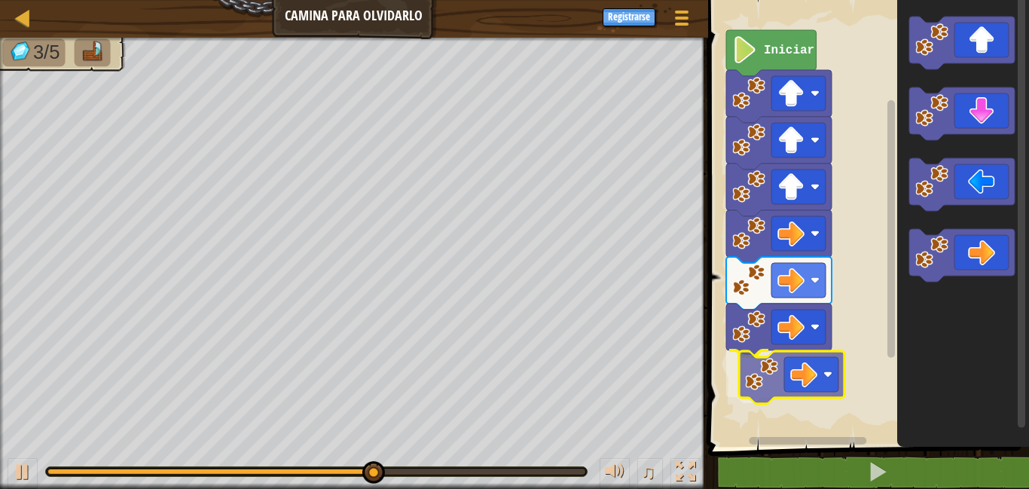
click at [774, 373] on div "Iniciar" at bounding box center [865, 219] width 325 height 454
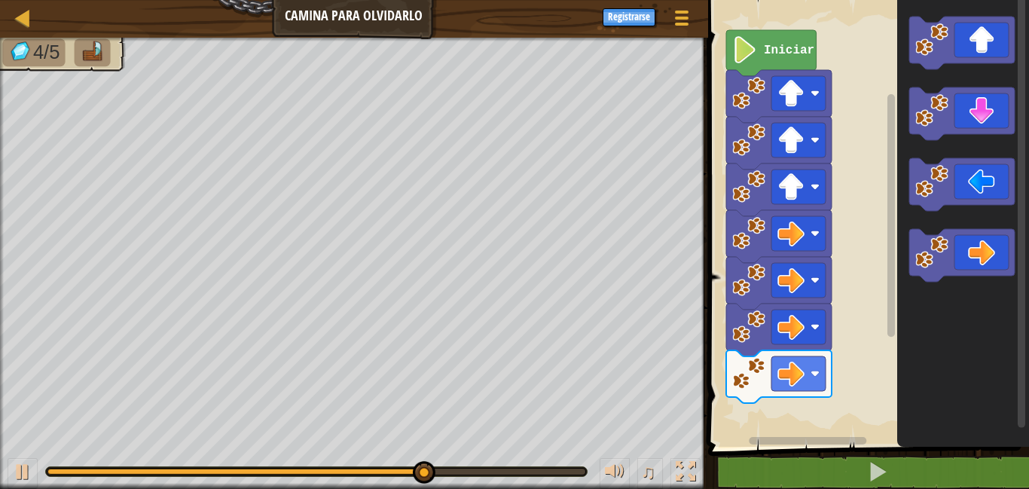
click at [789, 423] on div "Iniciar" at bounding box center [865, 219] width 325 height 454
click at [805, 331] on div "Iniciar" at bounding box center [865, 219] width 325 height 454
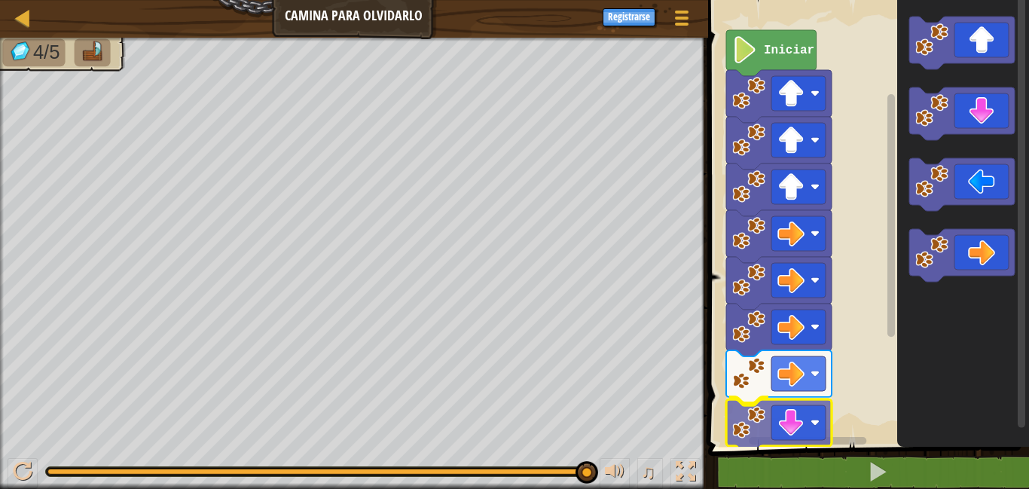
click at [748, 426] on div "Iniciar" at bounding box center [865, 219] width 325 height 454
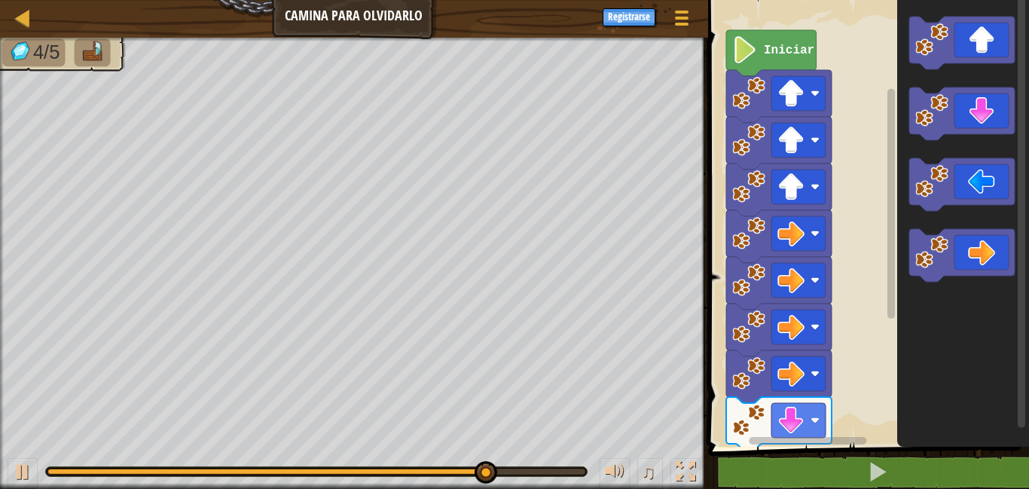
click at [841, 305] on div "Iniciar" at bounding box center [865, 219] width 325 height 454
click at [929, 201] on g "Espacio de trabajo de Blockly" at bounding box center [961, 149] width 105 height 265
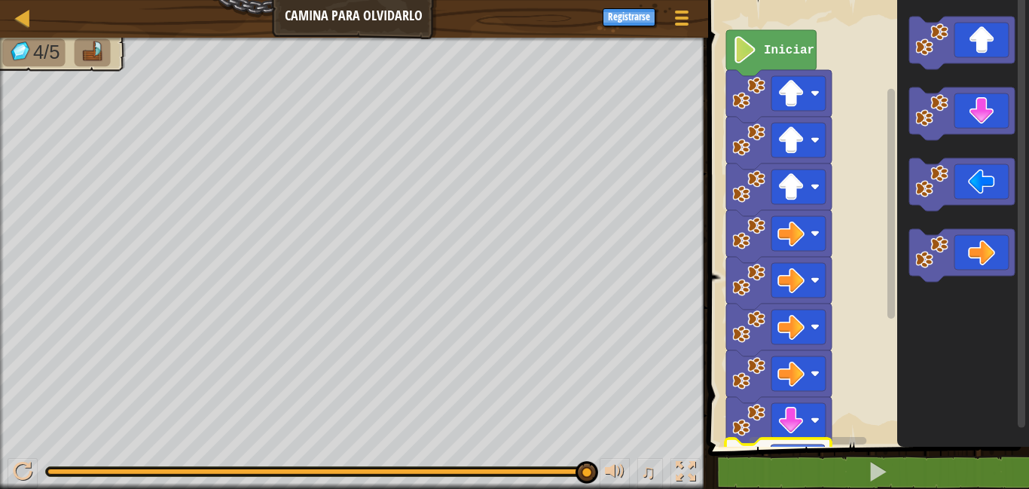
click at [758, 474] on div "1 ההההההההההההההההההההההההההההההההההההההההההההההההההההההההההההההההההההההההההההה…" at bounding box center [865, 251] width 325 height 486
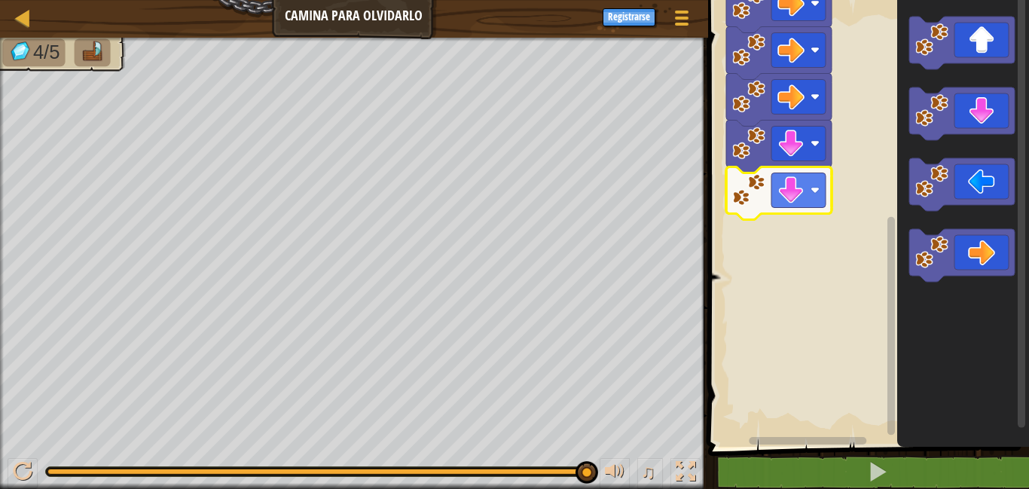
click at [892, 384] on rect "Espacio de trabajo de Blockly" at bounding box center [891, 326] width 8 height 218
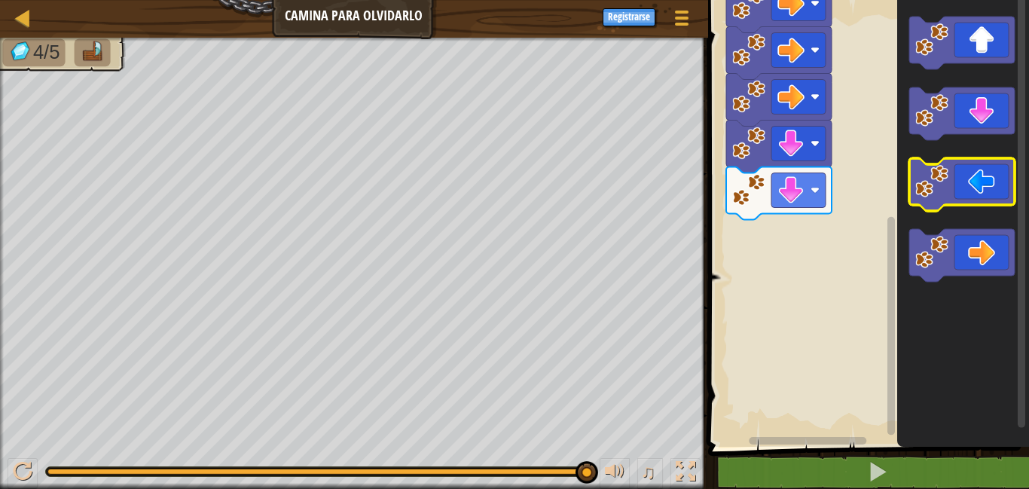
click at [909, 199] on g "Espacio de trabajo de Blockly" at bounding box center [961, 149] width 105 height 265
click at [878, 181] on div "Iniciar" at bounding box center [865, 219] width 325 height 454
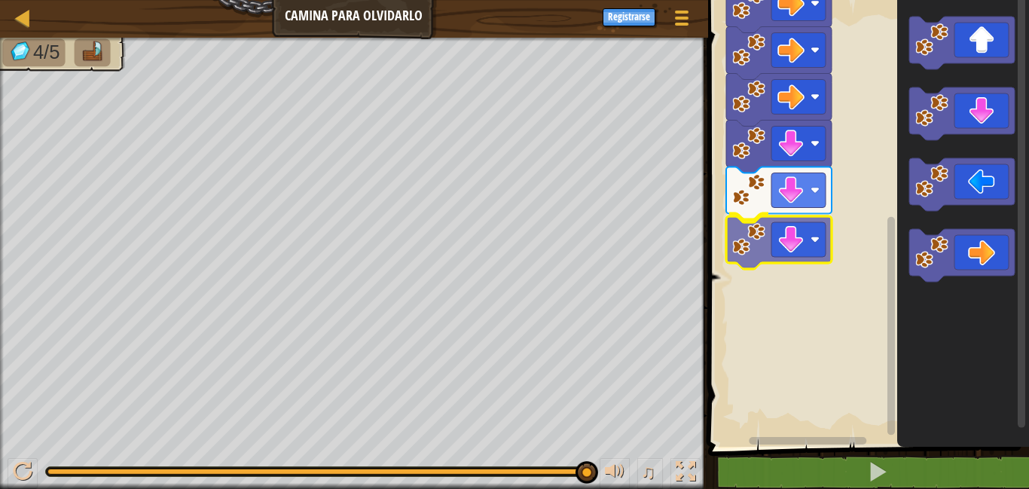
click at [737, 245] on div "Iniciar" at bounding box center [865, 219] width 325 height 454
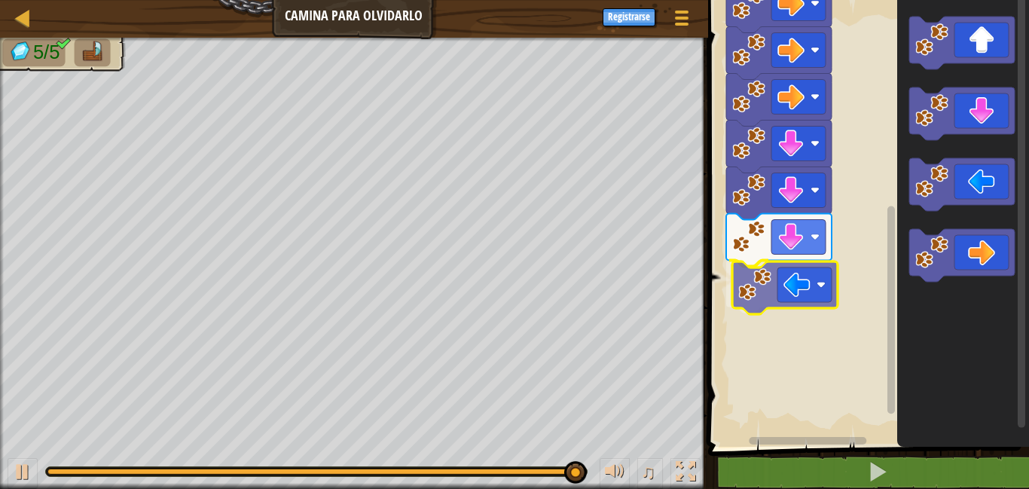
click at [767, 290] on div "Iniciar" at bounding box center [865, 219] width 325 height 454
